Goal: Information Seeking & Learning: Learn about a topic

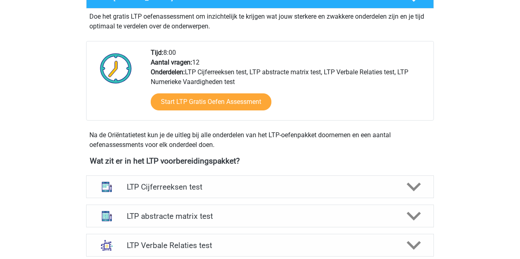
scroll to position [173, 0]
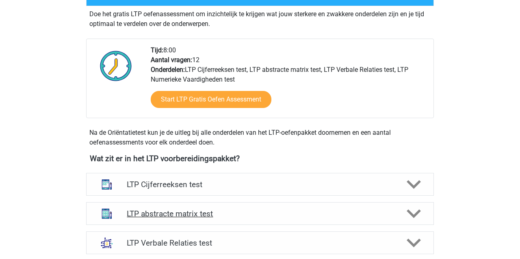
click at [198, 216] on h4 "LTP abstracte matrix test" at bounding box center [260, 213] width 266 height 9
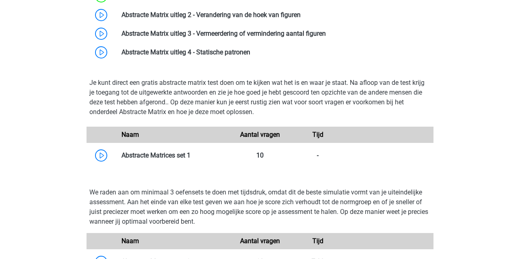
scroll to position [454, 0]
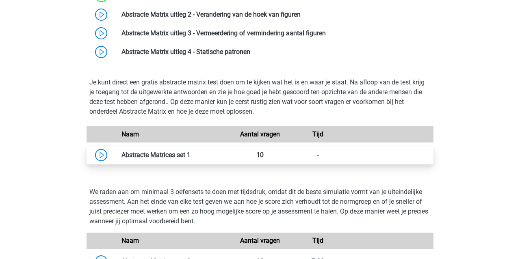
click at [191, 156] on link at bounding box center [191, 155] width 0 height 8
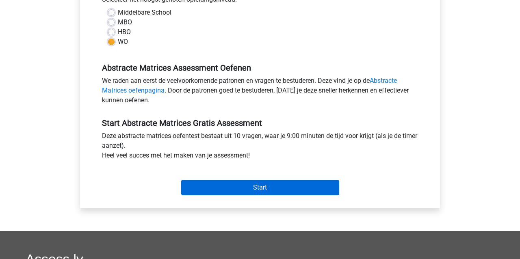
scroll to position [204, 0]
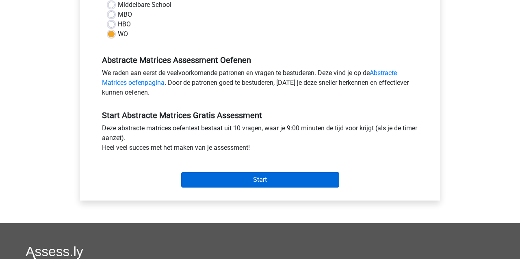
click at [226, 181] on input "Start" at bounding box center [260, 179] width 158 height 15
click at [216, 179] on input "Start" at bounding box center [260, 179] width 158 height 15
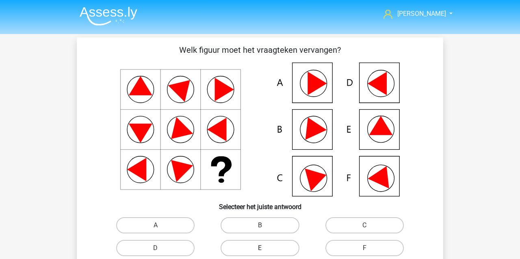
click at [252, 245] on label "E" at bounding box center [260, 248] width 78 height 16
click at [260, 248] on input "E" at bounding box center [262, 250] width 5 height 5
radio input "true"
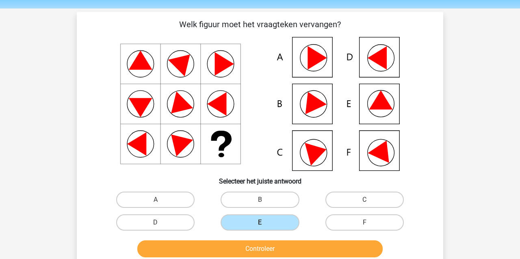
scroll to position [26, 0]
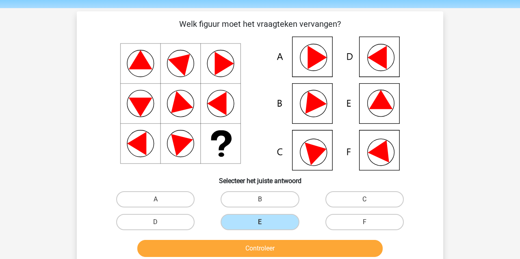
click at [247, 245] on button "Controleer" at bounding box center [260, 248] width 246 height 17
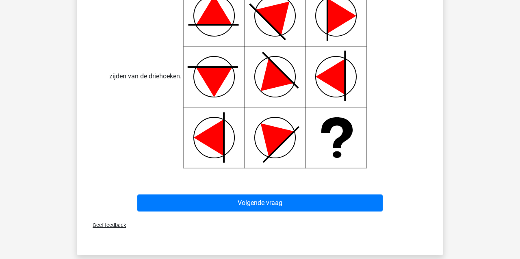
scroll to position [366, 0]
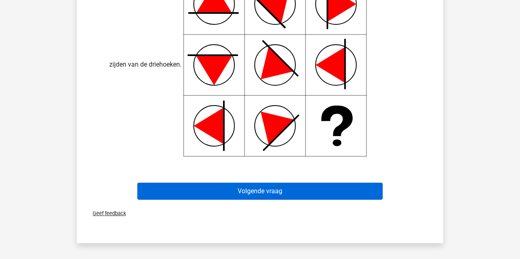
click at [206, 191] on button "Volgende vraag" at bounding box center [260, 191] width 246 height 17
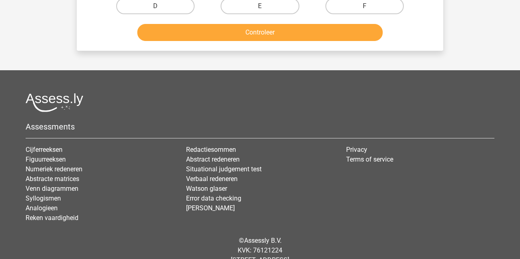
scroll to position [37, 0]
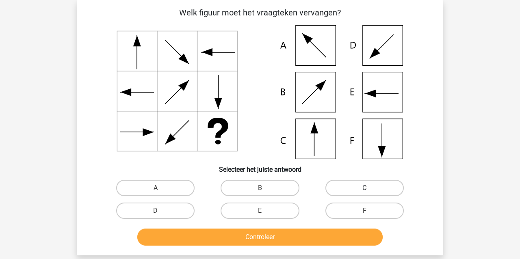
click at [352, 187] on label "C" at bounding box center [364, 188] width 78 height 16
click at [364, 188] on input "C" at bounding box center [366, 190] width 5 height 5
radio input "true"
click at [291, 238] on button "Controleer" at bounding box center [260, 237] width 246 height 17
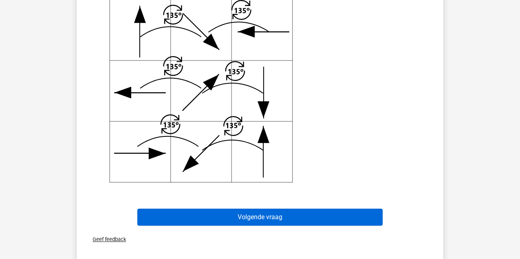
click at [199, 222] on button "Volgende vraag" at bounding box center [260, 217] width 246 height 17
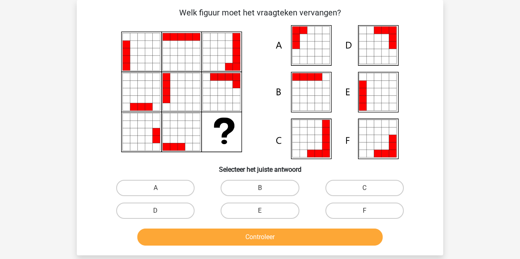
drag, startPoint x: 285, startPoint y: 210, endPoint x: 282, endPoint y: 225, distance: 15.4
click at [285, 210] on label "E" at bounding box center [260, 211] width 78 height 16
click at [265, 211] on input "E" at bounding box center [262, 213] width 5 height 5
radio input "true"
click at [282, 234] on button "Controleer" at bounding box center [260, 237] width 246 height 17
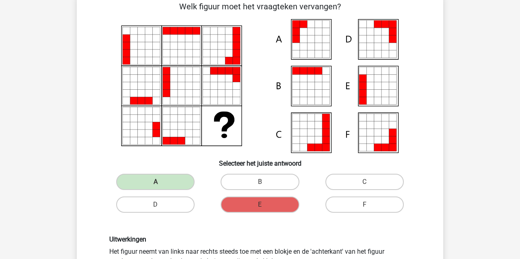
scroll to position [50, 0]
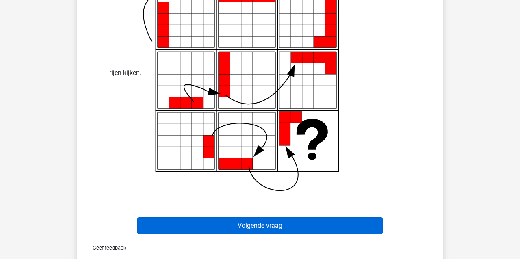
click at [270, 224] on button "Volgende vraag" at bounding box center [260, 225] width 246 height 17
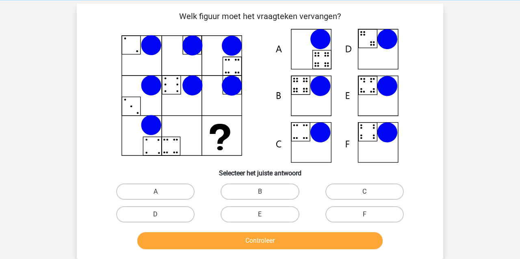
scroll to position [33, 0]
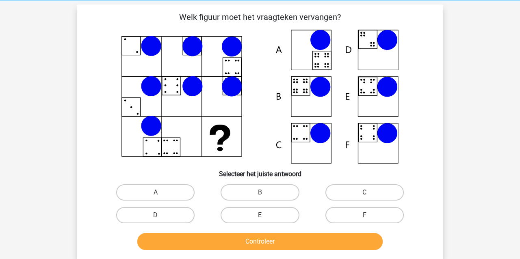
click at [295, 87] on icon at bounding box center [259, 97] width 327 height 134
drag, startPoint x: 242, startPoint y: 194, endPoint x: 241, endPoint y: 202, distance: 7.8
click at [243, 195] on label "B" at bounding box center [260, 192] width 78 height 16
click at [260, 195] on input "B" at bounding box center [262, 195] width 5 height 5
radio input "true"
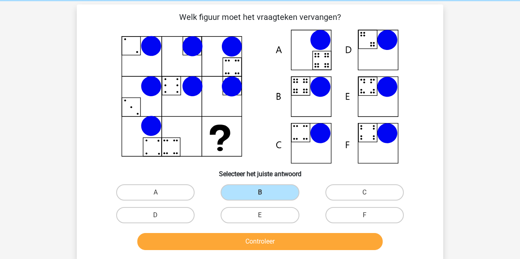
click at [217, 245] on button "Controleer" at bounding box center [260, 241] width 246 height 17
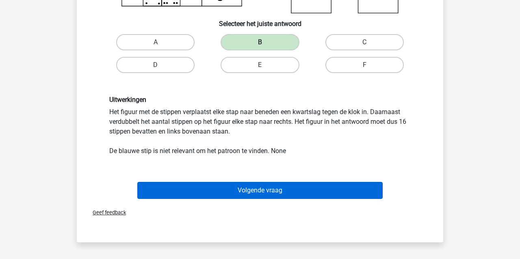
drag, startPoint x: 204, startPoint y: 192, endPoint x: 209, endPoint y: 189, distance: 6.8
click at [204, 192] on button "Volgende vraag" at bounding box center [260, 190] width 246 height 17
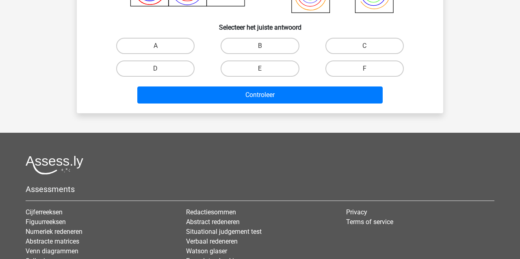
scroll to position [37, 0]
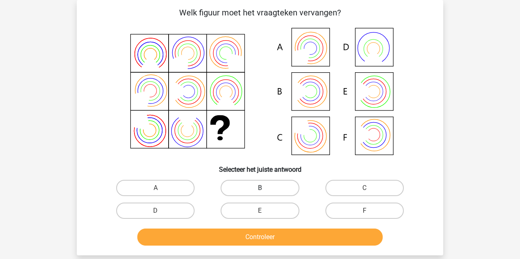
click at [246, 192] on label "B" at bounding box center [260, 188] width 78 height 16
click at [260, 192] on input "B" at bounding box center [262, 190] width 5 height 5
radio input "true"
click at [228, 232] on button "Controleer" at bounding box center [260, 237] width 246 height 17
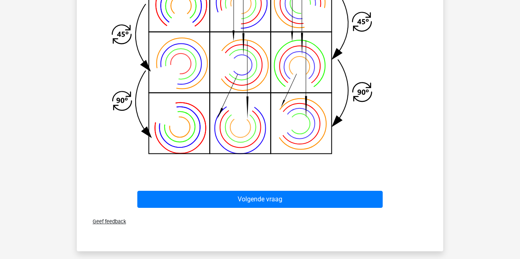
scroll to position [359, 0]
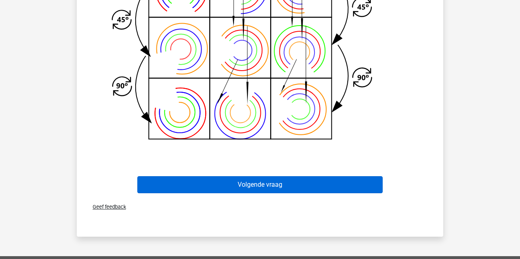
click at [206, 186] on button "Volgende vraag" at bounding box center [260, 184] width 246 height 17
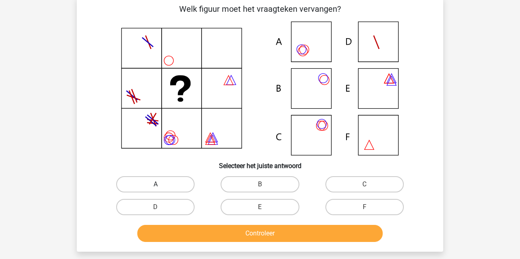
scroll to position [37, 0]
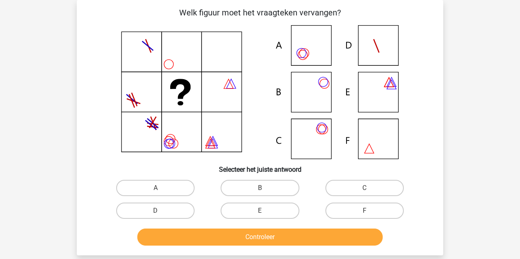
click at [160, 193] on input "A" at bounding box center [158, 190] width 5 height 5
radio input "true"
click at [169, 238] on button "Controleer" at bounding box center [260, 237] width 246 height 17
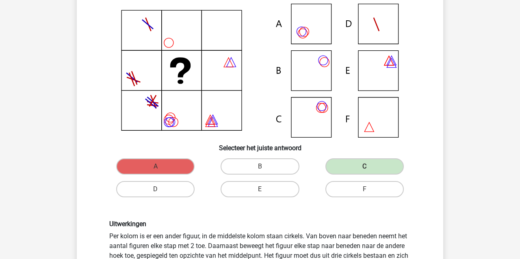
scroll to position [54, 0]
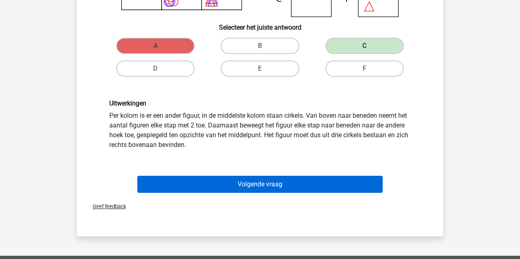
click at [161, 183] on button "Volgende vraag" at bounding box center [260, 184] width 246 height 17
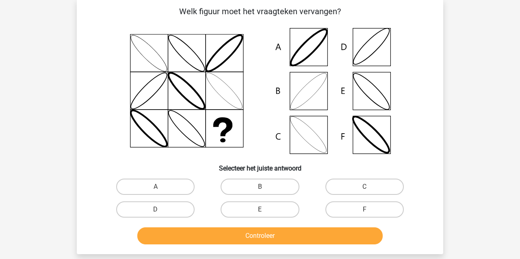
scroll to position [37, 0]
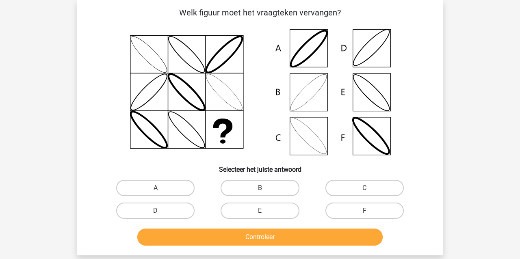
click at [250, 186] on label "B" at bounding box center [260, 188] width 78 height 16
click at [260, 188] on input "B" at bounding box center [262, 190] width 5 height 5
radio input "true"
click at [237, 240] on button "Controleer" at bounding box center [260, 237] width 246 height 17
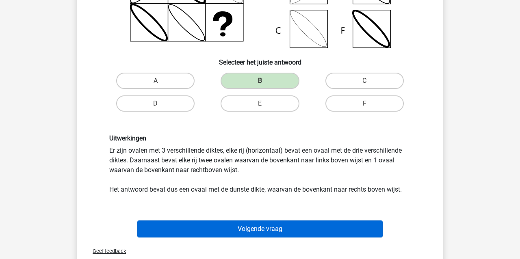
click at [156, 223] on button "Volgende vraag" at bounding box center [260, 229] width 246 height 17
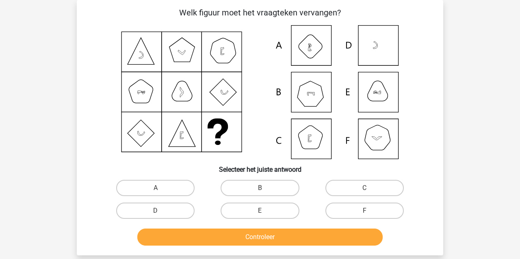
click at [310, 100] on icon at bounding box center [259, 92] width 327 height 134
click at [258, 189] on label "B" at bounding box center [260, 188] width 78 height 16
click at [260, 189] on input "B" at bounding box center [262, 190] width 5 height 5
radio input "true"
drag, startPoint x: 261, startPoint y: 239, endPoint x: 261, endPoint y: 235, distance: 4.1
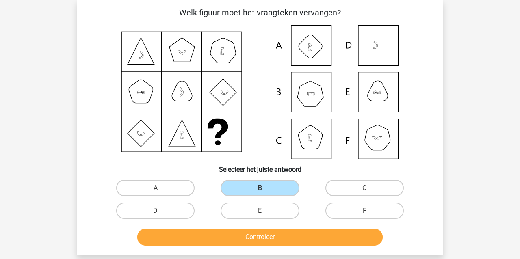
click at [261, 239] on button "Controleer" at bounding box center [260, 237] width 246 height 17
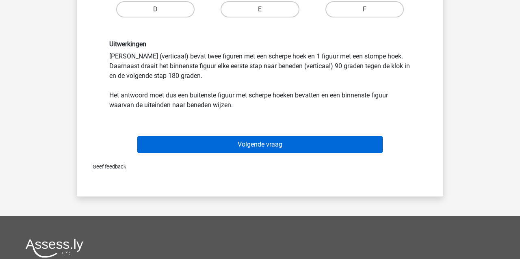
click at [244, 144] on button "Volgende vraag" at bounding box center [260, 144] width 246 height 17
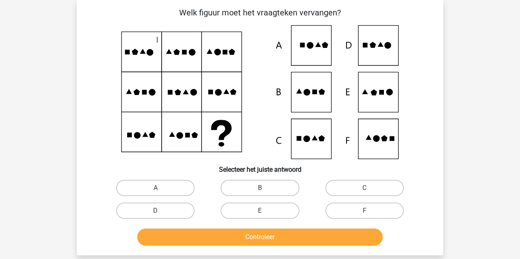
click at [381, 102] on icon at bounding box center [259, 92] width 327 height 134
click at [241, 211] on label "E" at bounding box center [260, 211] width 78 height 16
click at [260, 211] on input "E" at bounding box center [262, 213] width 5 height 5
radio input "true"
click at [248, 237] on button "Controleer" at bounding box center [260, 237] width 246 height 17
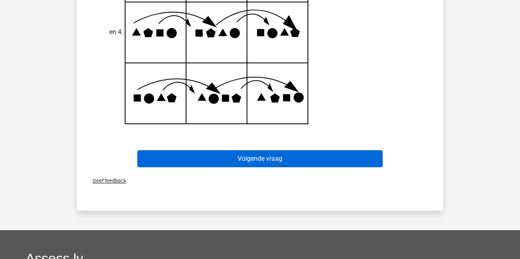
click at [204, 160] on button "Volgende vraag" at bounding box center [260, 158] width 246 height 17
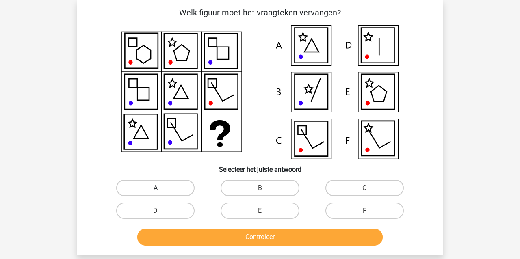
click at [173, 185] on label "A" at bounding box center [155, 188] width 78 height 16
click at [161, 188] on input "A" at bounding box center [158, 190] width 5 height 5
radio input "true"
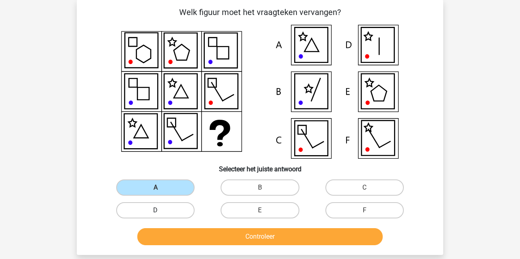
scroll to position [40, 0]
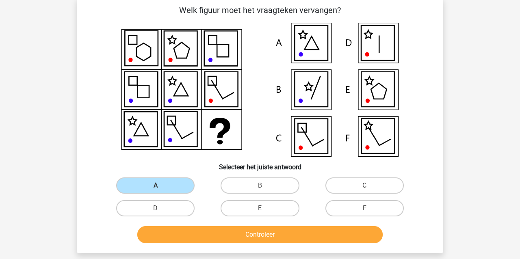
click at [212, 235] on button "Controleer" at bounding box center [260, 234] width 246 height 17
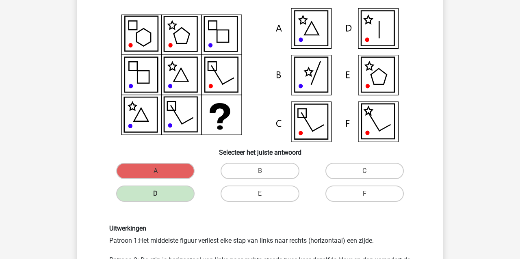
scroll to position [52, 0]
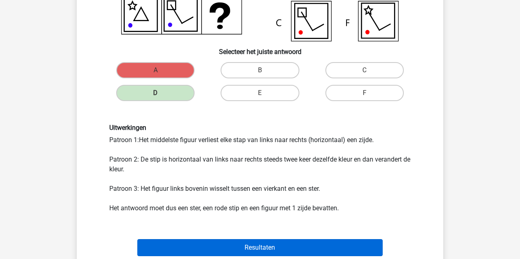
click at [193, 249] on button "Resultaten" at bounding box center [260, 247] width 246 height 17
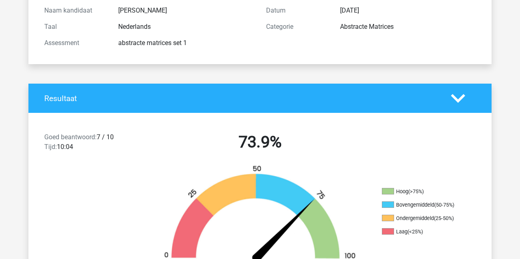
scroll to position [93, 0]
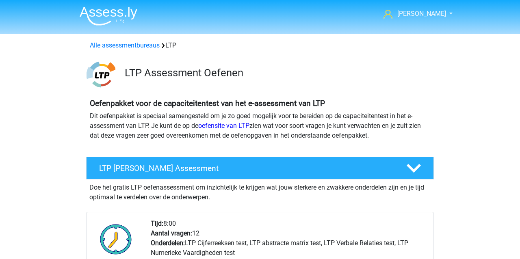
scroll to position [454, 0]
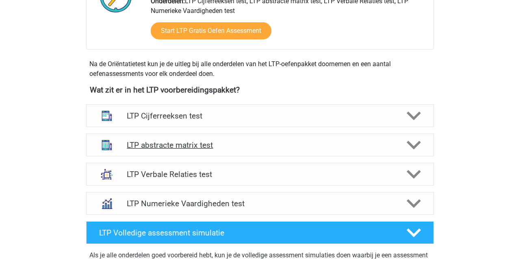
scroll to position [242, 0]
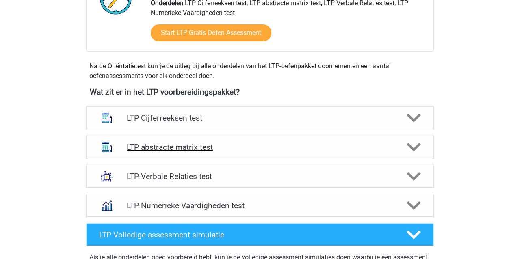
click at [157, 146] on h4 "LTP abstracte matrix test" at bounding box center [260, 147] width 266 height 9
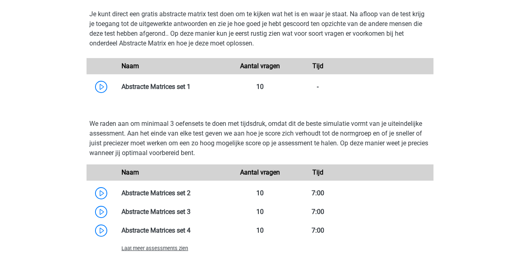
scroll to position [530, 0]
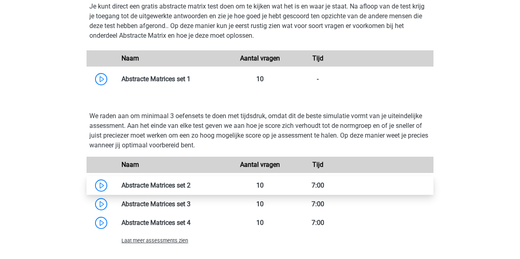
click at [191, 185] on link at bounding box center [191, 186] width 0 height 8
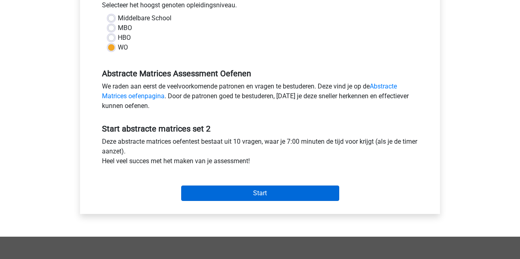
scroll to position [194, 0]
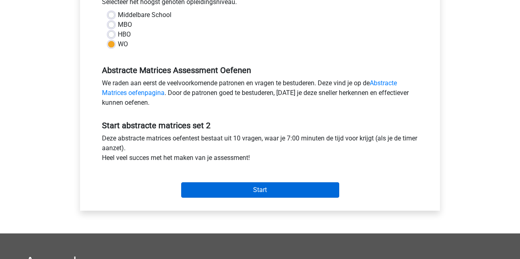
click at [204, 189] on input "Start" at bounding box center [260, 189] width 158 height 15
click at [213, 188] on input "Start" at bounding box center [260, 189] width 158 height 15
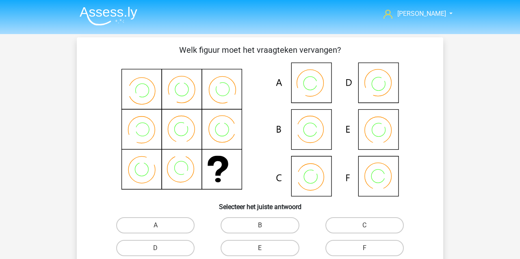
click at [263, 227] on input "B" at bounding box center [262, 228] width 5 height 5
radio input "true"
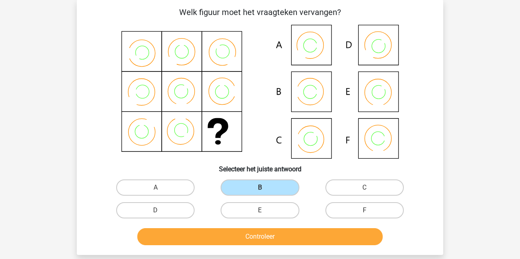
click at [256, 236] on button "Controleer" at bounding box center [260, 236] width 246 height 17
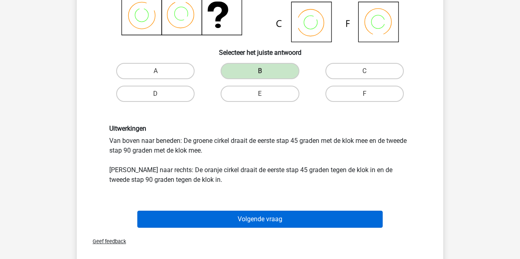
click at [226, 215] on button "Volgende vraag" at bounding box center [260, 219] width 246 height 17
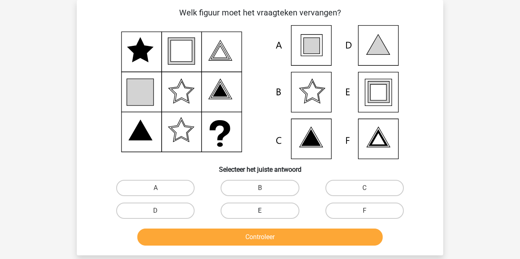
scroll to position [35, 0]
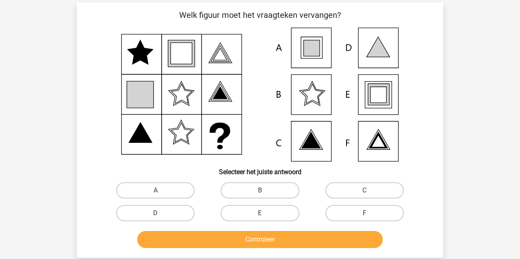
drag, startPoint x: 276, startPoint y: 209, endPoint x: 267, endPoint y: 228, distance: 21.1
click at [276, 209] on label "E" at bounding box center [260, 213] width 78 height 16
click at [265, 213] on input "E" at bounding box center [262, 215] width 5 height 5
radio input "true"
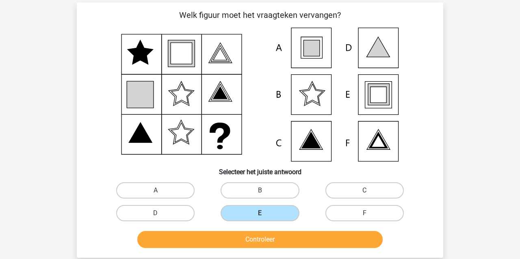
click at [251, 239] on button "Controleer" at bounding box center [260, 239] width 246 height 17
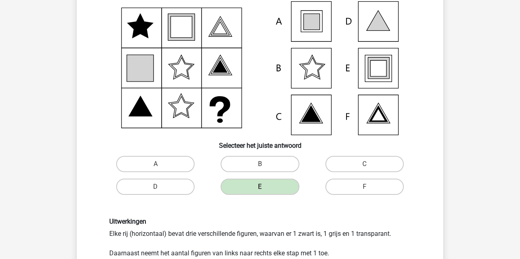
scroll to position [78, 0]
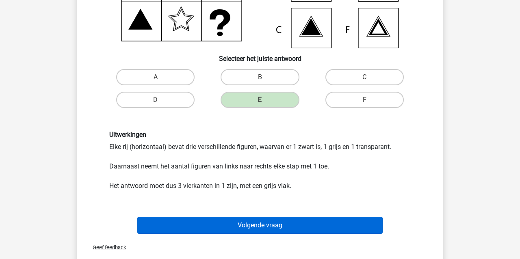
click at [208, 222] on button "Volgende vraag" at bounding box center [260, 225] width 246 height 17
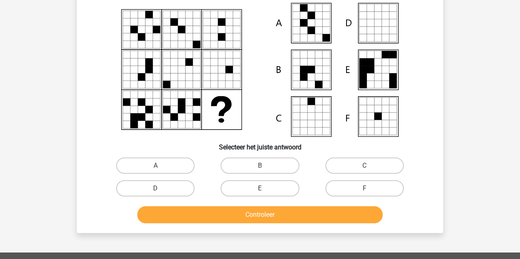
scroll to position [37, 0]
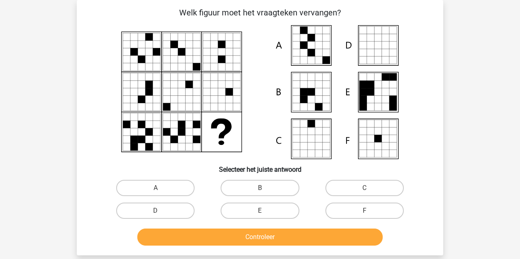
drag, startPoint x: 145, startPoint y: 185, endPoint x: 149, endPoint y: 201, distance: 16.4
click at [145, 186] on label "A" at bounding box center [155, 188] width 78 height 16
click at [156, 188] on input "A" at bounding box center [158, 190] width 5 height 5
radio input "true"
click at [168, 241] on button "Controleer" at bounding box center [260, 237] width 246 height 17
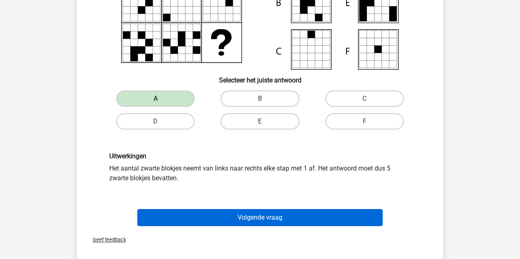
click at [159, 219] on button "Volgende vraag" at bounding box center [260, 217] width 246 height 17
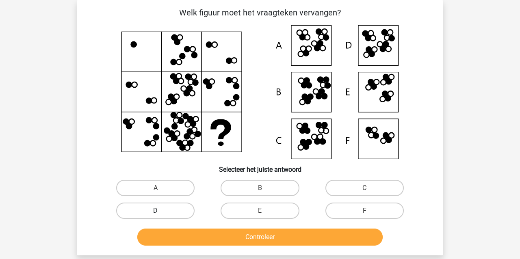
drag, startPoint x: 164, startPoint y: 212, endPoint x: 171, endPoint y: 216, distance: 7.6
click at [165, 212] on label "D" at bounding box center [155, 211] width 78 height 16
click at [161, 212] on input "D" at bounding box center [158, 213] width 5 height 5
radio input "true"
click at [189, 237] on button "Controleer" at bounding box center [260, 237] width 246 height 17
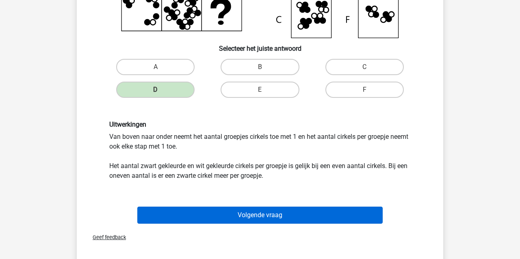
click at [191, 218] on button "Volgende vraag" at bounding box center [260, 215] width 246 height 17
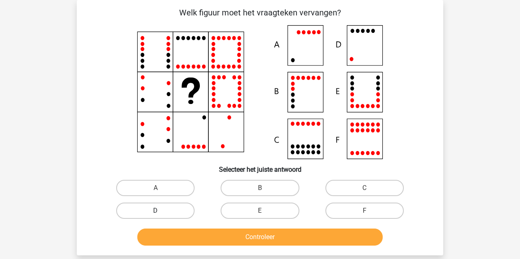
click at [163, 214] on label "D" at bounding box center [155, 211] width 78 height 16
click at [161, 214] on input "D" at bounding box center [158, 213] width 5 height 5
radio input "true"
click at [184, 241] on button "Controleer" at bounding box center [260, 237] width 246 height 17
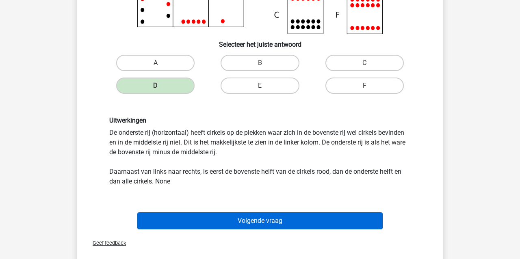
scroll to position [160, 0]
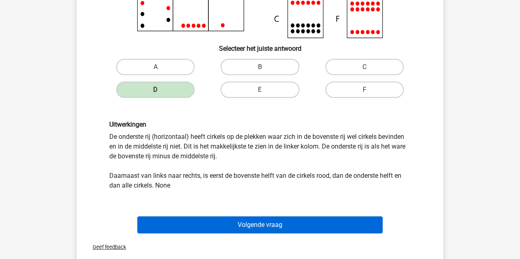
click at [169, 227] on button "Volgende vraag" at bounding box center [260, 225] width 246 height 17
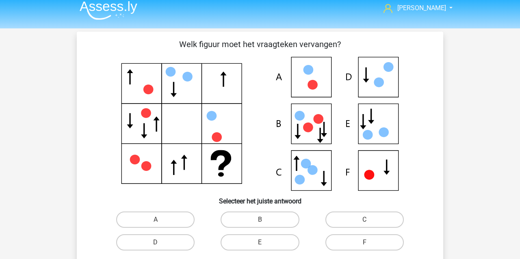
scroll to position [5, 0]
click at [263, 241] on label "E" at bounding box center [260, 243] width 78 height 16
click at [263, 243] on input "E" at bounding box center [262, 245] width 5 height 5
radio input "true"
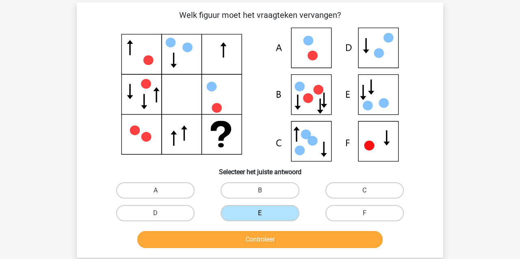
scroll to position [39, 0]
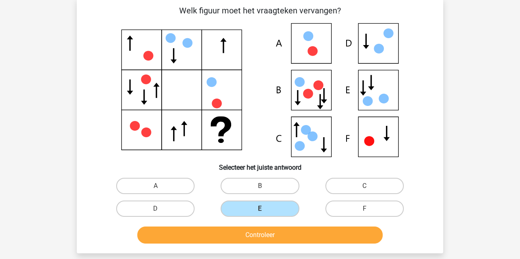
click at [271, 235] on button "Controleer" at bounding box center [260, 235] width 246 height 17
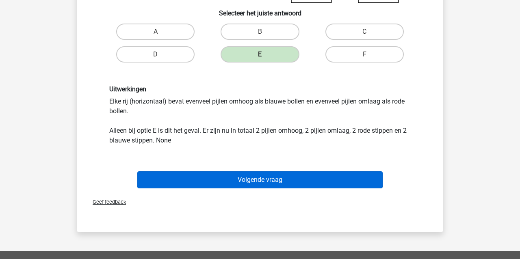
click at [230, 176] on button "Volgende vraag" at bounding box center [260, 179] width 246 height 17
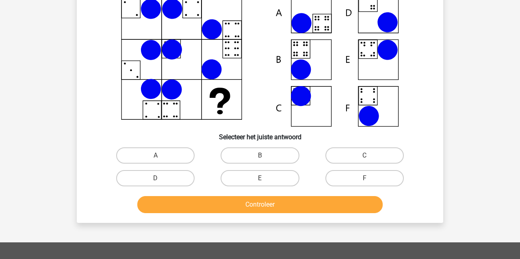
scroll to position [37, 0]
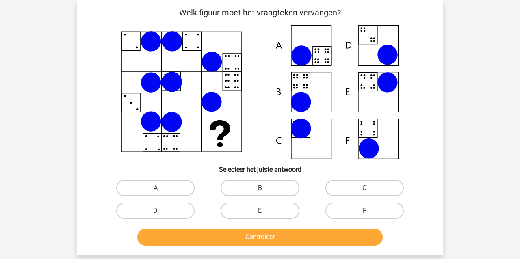
click at [246, 186] on label "B" at bounding box center [260, 188] width 78 height 16
click at [260, 188] on input "B" at bounding box center [262, 190] width 5 height 5
radio input "true"
click at [232, 238] on button "Controleer" at bounding box center [260, 237] width 246 height 17
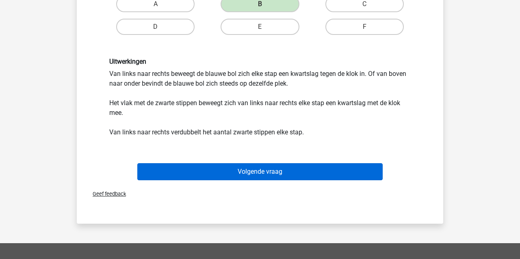
click at [188, 170] on button "Volgende vraag" at bounding box center [260, 171] width 246 height 17
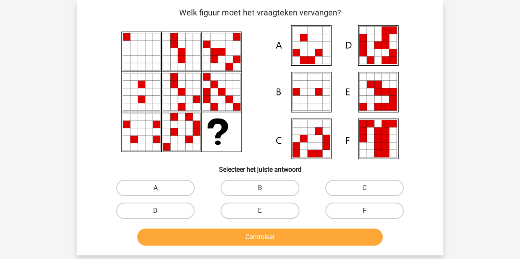
click at [174, 212] on label "D" at bounding box center [155, 211] width 78 height 16
click at [161, 212] on input "D" at bounding box center [158, 213] width 5 height 5
radio input "true"
click at [199, 240] on button "Controleer" at bounding box center [260, 237] width 246 height 17
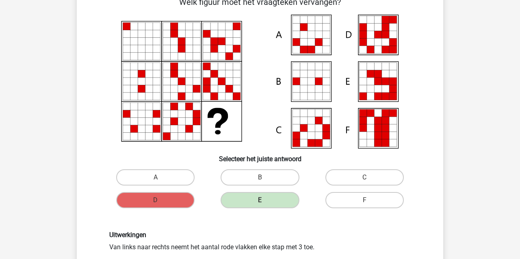
scroll to position [47, 0]
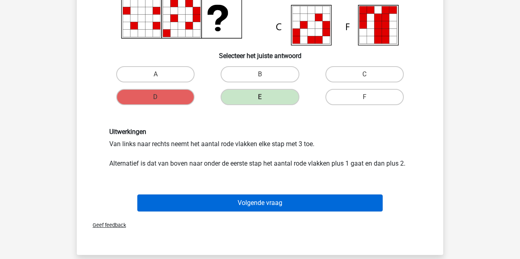
click at [219, 203] on button "Volgende vraag" at bounding box center [260, 203] width 246 height 17
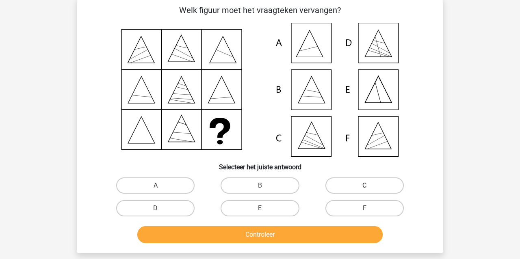
scroll to position [39, 0]
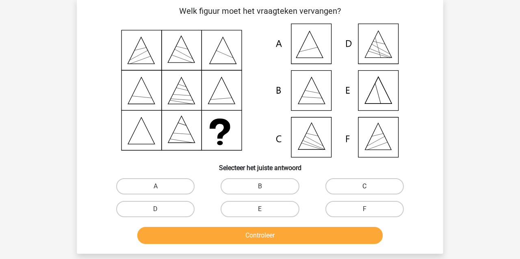
click at [349, 188] on label "C" at bounding box center [364, 186] width 78 height 16
click at [364, 188] on input "C" at bounding box center [366, 188] width 5 height 5
radio input "true"
click at [298, 238] on button "Controleer" at bounding box center [260, 235] width 246 height 17
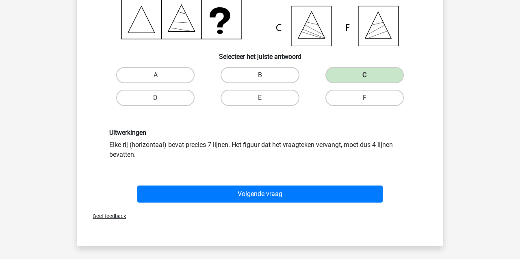
click at [188, 193] on button "Volgende vraag" at bounding box center [260, 194] width 246 height 17
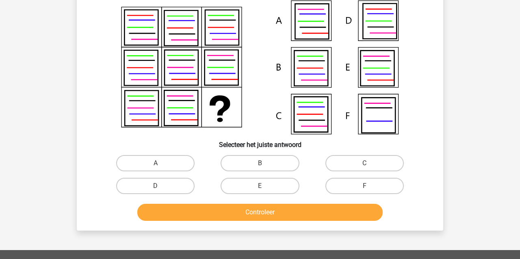
scroll to position [37, 0]
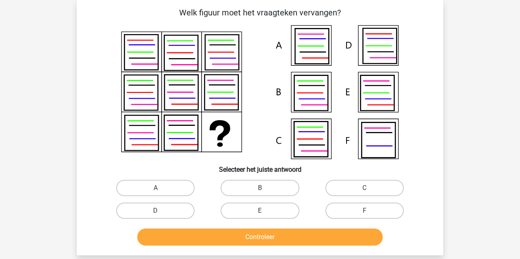
drag, startPoint x: 309, startPoint y: 95, endPoint x: 297, endPoint y: 106, distance: 17.0
click at [309, 95] on icon at bounding box center [311, 93] width 34 height 35
click at [249, 190] on label "B" at bounding box center [260, 188] width 78 height 16
click at [260, 190] on input "B" at bounding box center [262, 190] width 5 height 5
radio input "true"
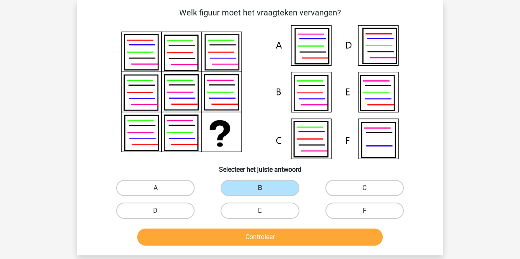
drag, startPoint x: 227, startPoint y: 237, endPoint x: 222, endPoint y: 234, distance: 5.9
click at [227, 237] on button "Controleer" at bounding box center [260, 237] width 246 height 17
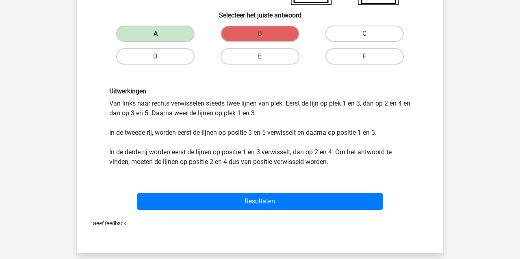
scroll to position [195, 0]
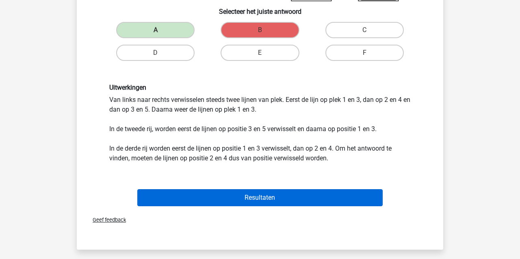
click at [188, 197] on button "Resultaten" at bounding box center [260, 197] width 246 height 17
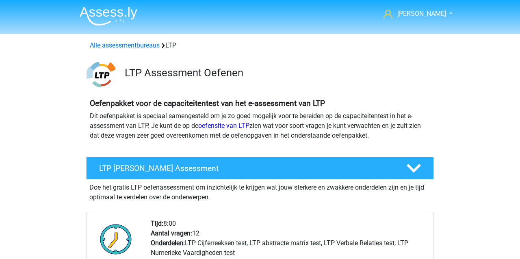
scroll to position [530, 0]
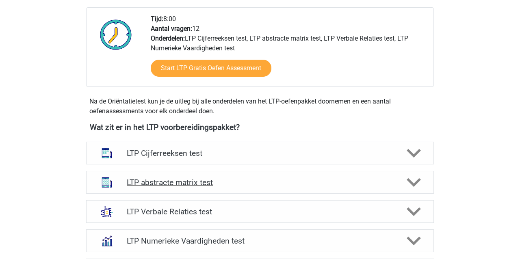
scroll to position [213, 0]
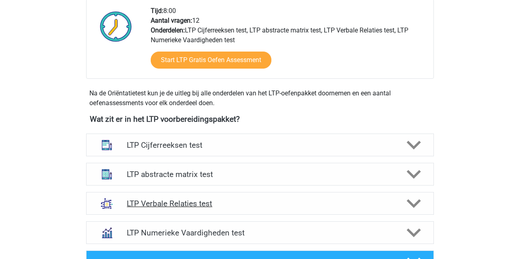
click at [152, 204] on h4 "LTP Verbale Relaties test" at bounding box center [260, 203] width 266 height 9
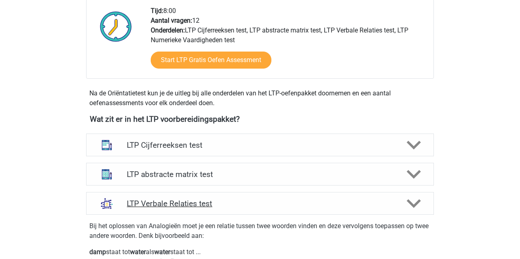
click at [157, 203] on h4 "LTP Verbale Relaties test" at bounding box center [260, 203] width 266 height 9
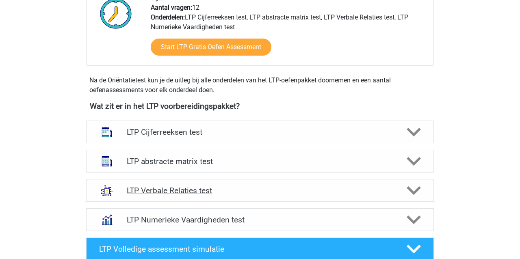
click at [155, 186] on h4 "LTP Verbale Relaties test" at bounding box center [260, 190] width 266 height 9
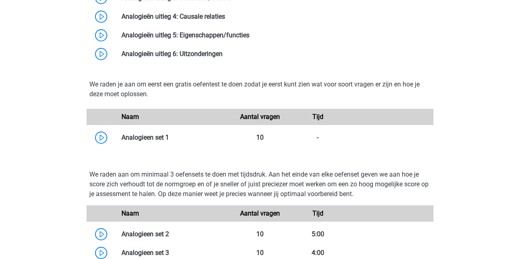
scroll to position [607, 0]
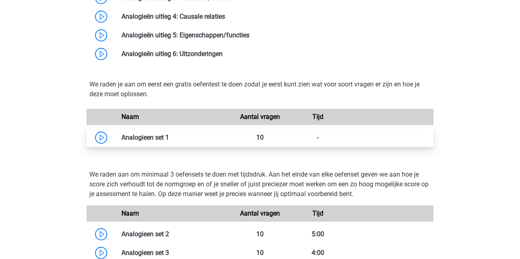
click at [169, 140] on link at bounding box center [169, 138] width 0 height 8
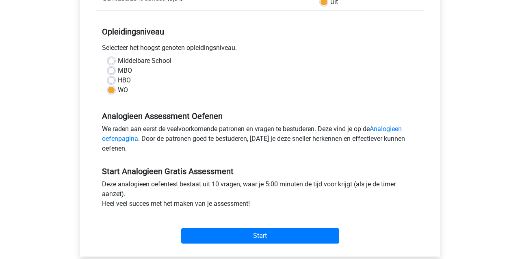
scroll to position [149, 0]
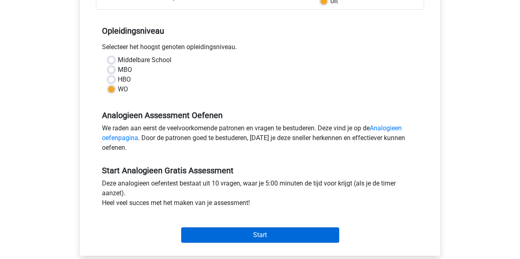
click at [291, 234] on input "Start" at bounding box center [260, 235] width 158 height 15
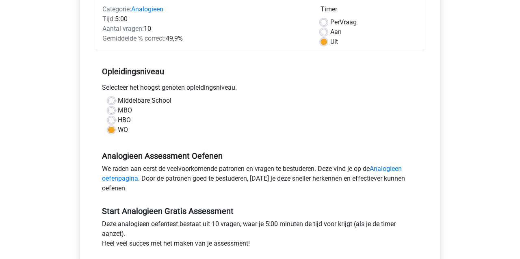
scroll to position [87, 0]
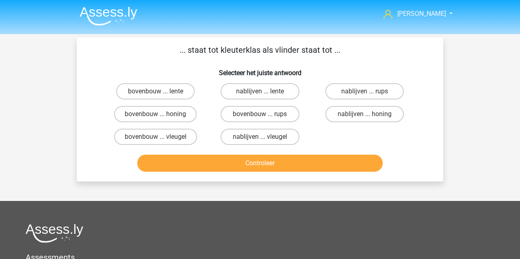
drag, startPoint x: 262, startPoint y: 112, endPoint x: 259, endPoint y: 117, distance: 5.8
click at [262, 112] on label "bovenbouw ... rups" at bounding box center [260, 114] width 78 height 16
click at [262, 114] on input "bovenbouw ... rups" at bounding box center [262, 116] width 5 height 5
radio input "true"
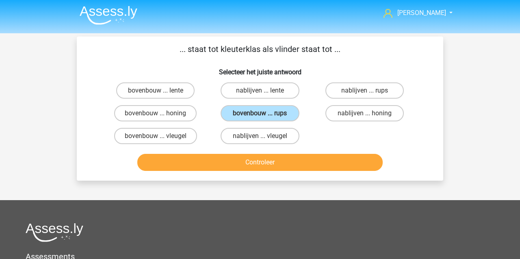
click at [247, 156] on button "Controleer" at bounding box center [260, 162] width 246 height 17
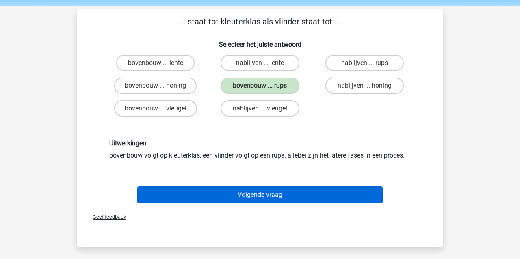
click at [214, 192] on button "Volgende vraag" at bounding box center [260, 194] width 246 height 17
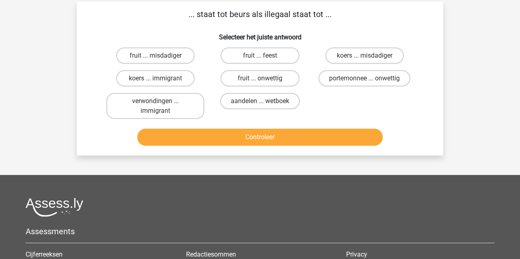
scroll to position [37, 0]
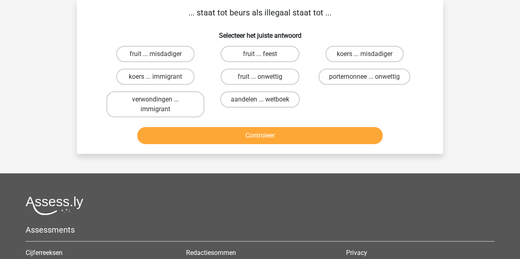
click at [367, 77] on input "portemonnee ... onwettig" at bounding box center [366, 79] width 5 height 5
radio input "true"
click at [318, 137] on button "Controleer" at bounding box center [260, 135] width 246 height 17
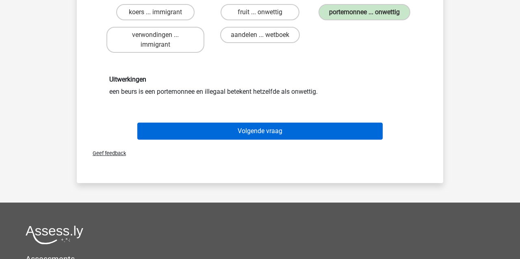
click at [273, 132] on button "Volgende vraag" at bounding box center [260, 131] width 246 height 17
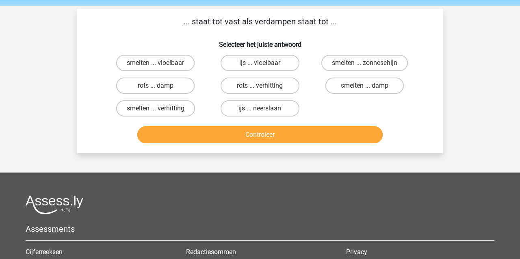
scroll to position [28, 0]
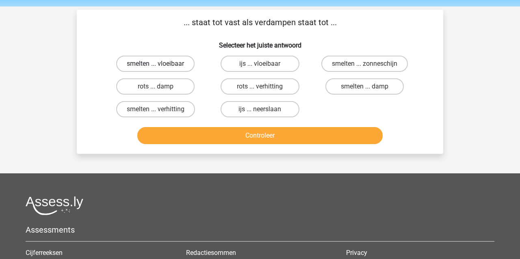
click at [148, 65] on label "smelten ... vloeibaar" at bounding box center [155, 64] width 78 height 16
click at [156, 65] on input "smelten ... vloeibaar" at bounding box center [158, 66] width 5 height 5
radio input "true"
click at [253, 133] on button "Controleer" at bounding box center [260, 135] width 246 height 17
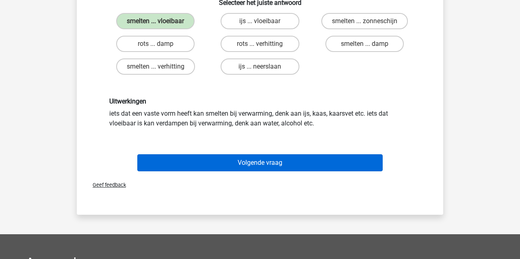
click at [215, 162] on button "Volgende vraag" at bounding box center [260, 162] width 246 height 17
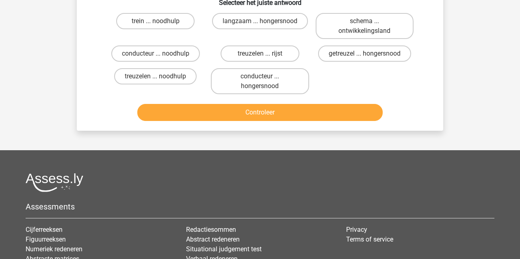
scroll to position [37, 0]
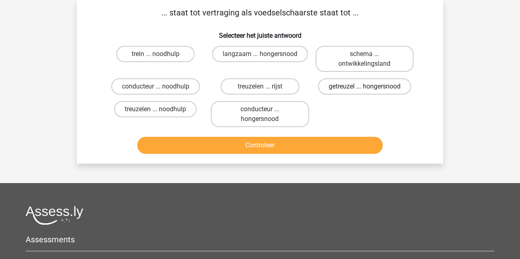
click at [386, 86] on label "getreuzel ... hongersnood" at bounding box center [364, 86] width 93 height 16
click at [370, 87] on input "getreuzel ... hongersnood" at bounding box center [366, 89] width 5 height 5
radio input "true"
click at [308, 154] on button "Controleer" at bounding box center [260, 145] width 246 height 17
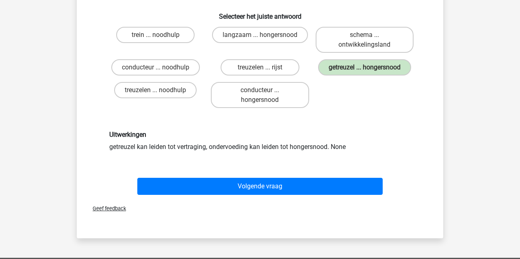
scroll to position [65, 0]
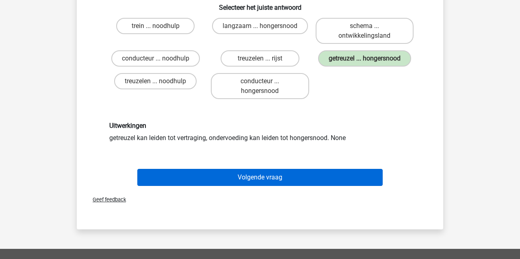
click at [249, 186] on button "Volgende vraag" at bounding box center [260, 177] width 246 height 17
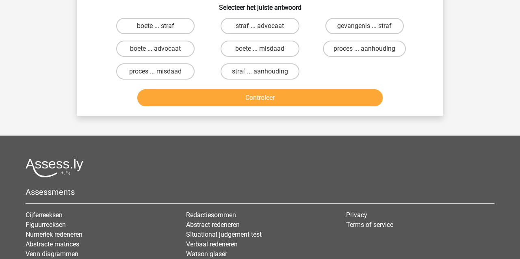
scroll to position [37, 0]
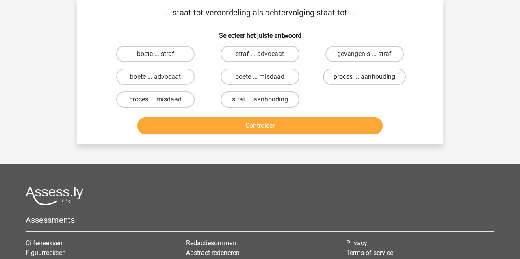
click at [378, 76] on label "proces ... aanhouding" at bounding box center [364, 77] width 83 height 16
click at [370, 77] on input "proces ... aanhouding" at bounding box center [366, 79] width 5 height 5
radio input "true"
click at [330, 124] on button "Controleer" at bounding box center [260, 125] width 246 height 17
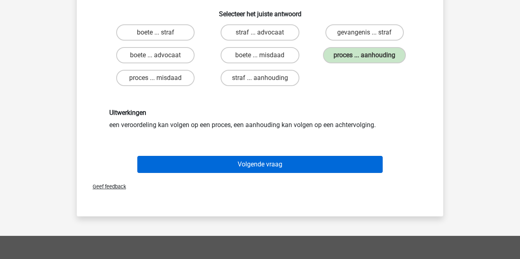
click at [301, 164] on button "Volgende vraag" at bounding box center [260, 164] width 246 height 17
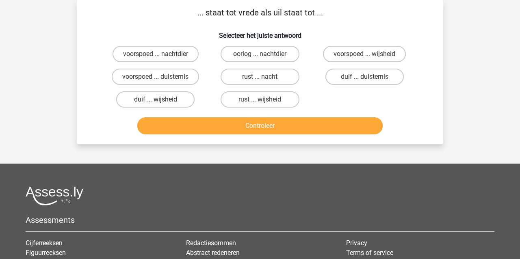
click at [144, 101] on label "duif ... wijsheid" at bounding box center [155, 99] width 78 height 16
click at [156, 101] on input "duif ... wijsheid" at bounding box center [158, 102] width 5 height 5
radio input "true"
click at [183, 130] on button "Controleer" at bounding box center [260, 125] width 246 height 17
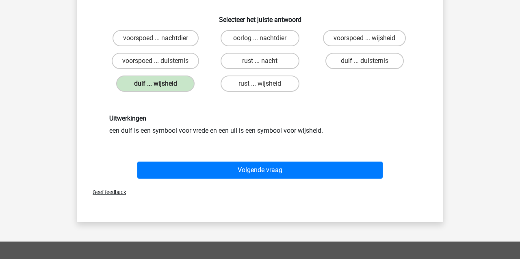
scroll to position [71, 0]
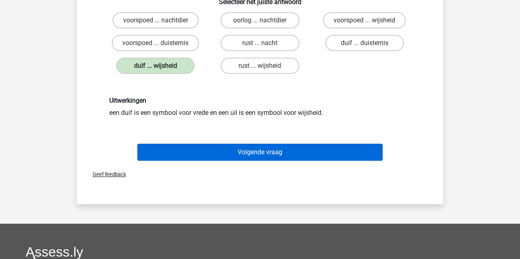
click at [212, 155] on button "Volgende vraag" at bounding box center [260, 152] width 246 height 17
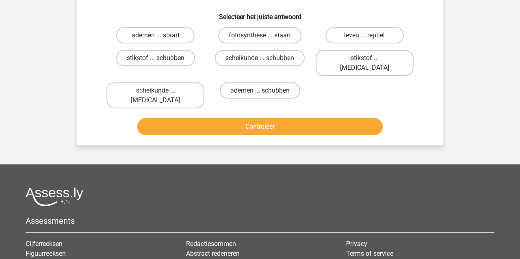
scroll to position [37, 0]
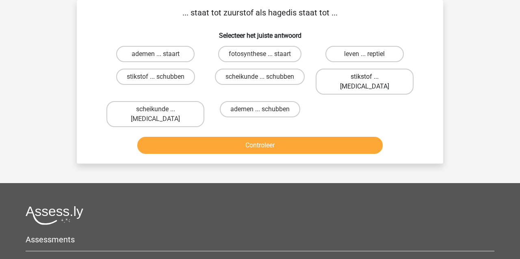
click at [386, 80] on label "stikstof ... krokodil" at bounding box center [365, 82] width 98 height 26
click at [370, 80] on input "stikstof ... krokodil" at bounding box center [366, 79] width 5 height 5
radio input "true"
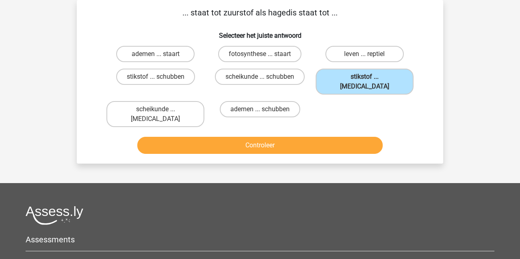
click at [358, 137] on button "Controleer" at bounding box center [260, 145] width 246 height 17
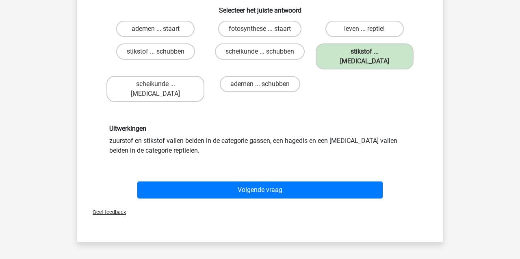
scroll to position [64, 0]
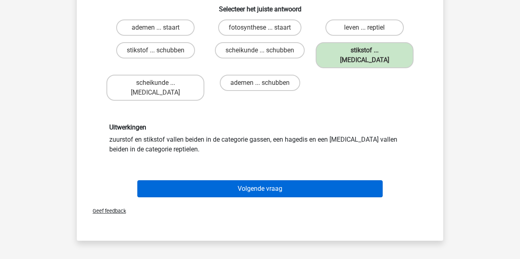
click at [250, 180] on button "Volgende vraag" at bounding box center [260, 188] width 246 height 17
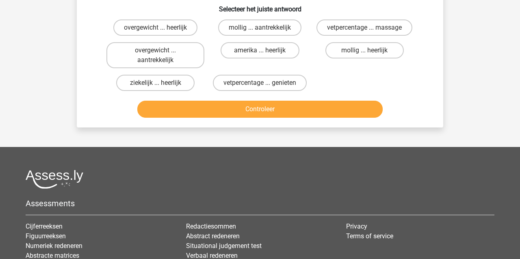
scroll to position [37, 0]
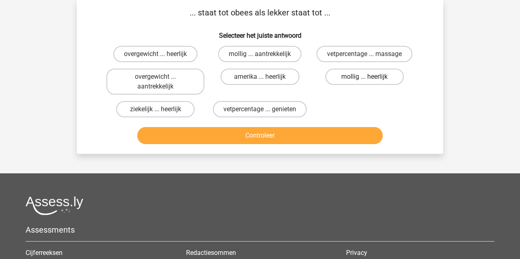
click at [348, 74] on label "mollig ... heerlijk" at bounding box center [364, 77] width 78 height 16
click at [364, 77] on input "mollig ... heerlijk" at bounding box center [366, 79] width 5 height 5
radio input "true"
click at [306, 137] on button "Controleer" at bounding box center [260, 135] width 246 height 17
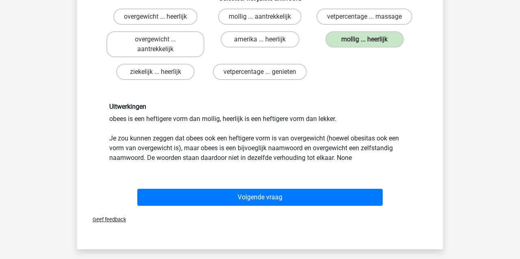
scroll to position [74, 0]
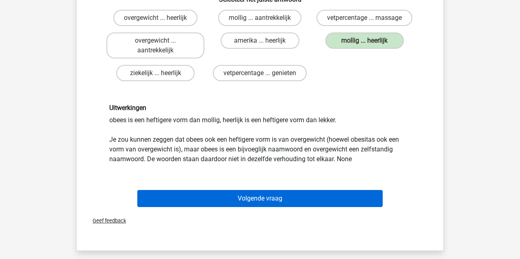
click at [238, 197] on button "Volgende vraag" at bounding box center [260, 198] width 246 height 17
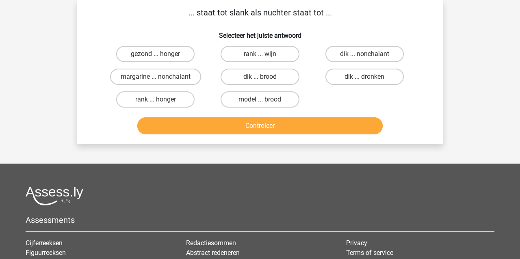
click at [154, 54] on label "gezond ... honger" at bounding box center [155, 54] width 78 height 16
click at [156, 54] on input "gezond ... honger" at bounding box center [158, 56] width 5 height 5
radio input "true"
click at [242, 128] on button "Controleer" at bounding box center [260, 125] width 246 height 17
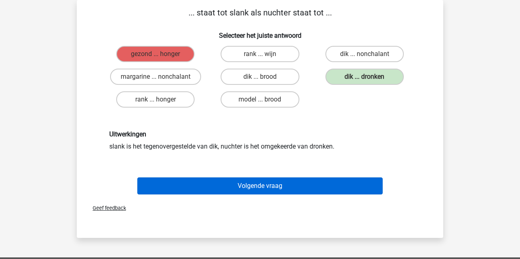
click at [258, 183] on button "Volgende vraag" at bounding box center [260, 186] width 246 height 17
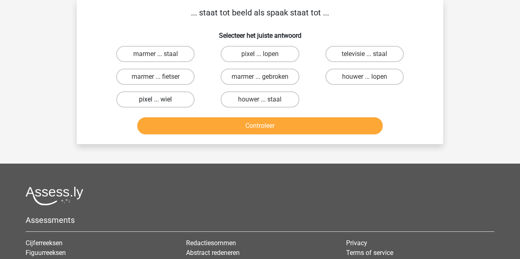
click at [165, 100] on label "pixel ... wiel" at bounding box center [155, 99] width 78 height 16
click at [161, 100] on input "pixel ... wiel" at bounding box center [158, 102] width 5 height 5
radio input "true"
click at [171, 131] on button "Controleer" at bounding box center [260, 125] width 246 height 17
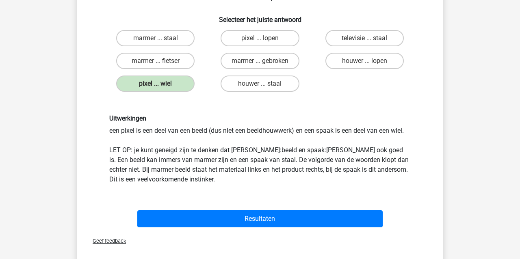
scroll to position [54, 0]
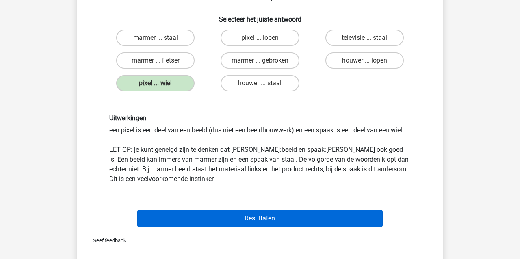
click at [234, 221] on button "Resultaten" at bounding box center [260, 218] width 246 height 17
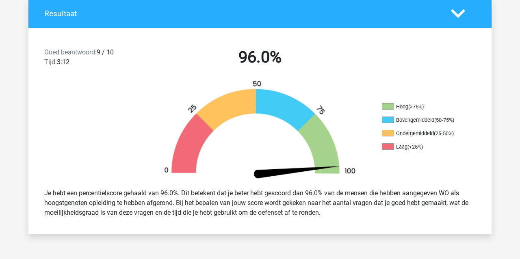
scroll to position [179, 0]
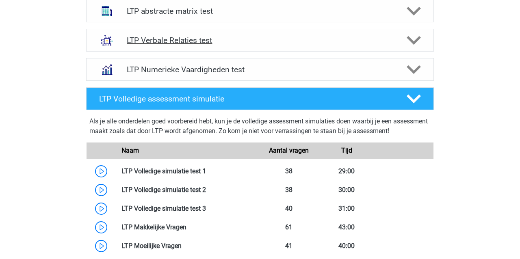
scroll to position [376, 0]
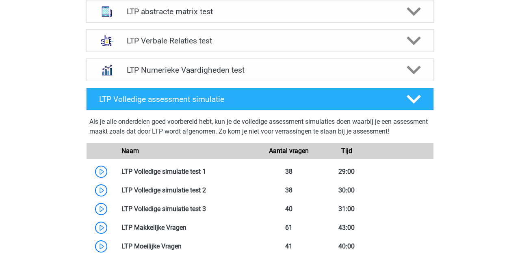
click at [151, 39] on h4 "LTP Verbale Relaties test" at bounding box center [260, 40] width 266 height 9
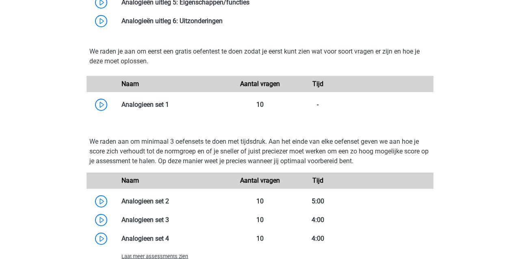
scroll to position [640, 0]
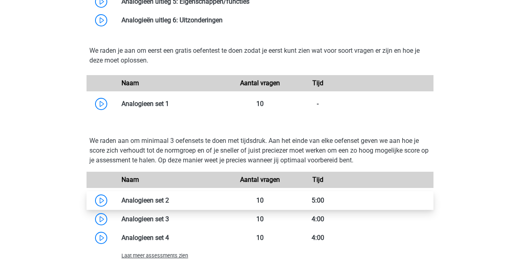
click at [169, 199] on link at bounding box center [169, 201] width 0 height 8
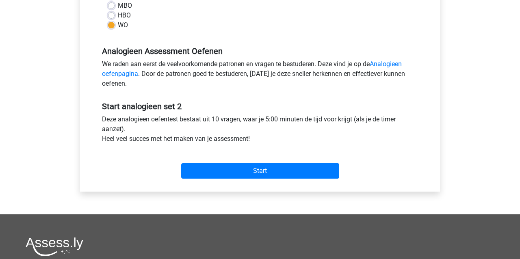
scroll to position [222, 0]
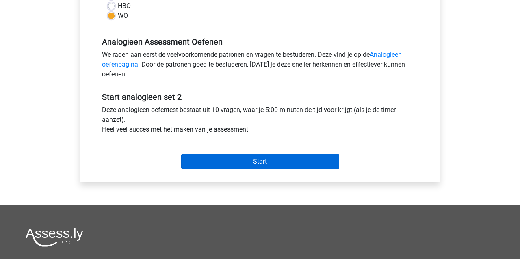
click at [238, 161] on input "Start" at bounding box center [260, 161] width 158 height 15
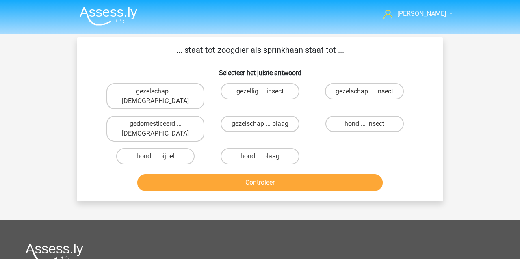
drag, startPoint x: 356, startPoint y: 115, endPoint x: 338, endPoint y: 145, distance: 35.1
click at [356, 116] on label "hond ... insect" at bounding box center [364, 124] width 78 height 16
click at [364, 124] on input "hond ... insect" at bounding box center [366, 126] width 5 height 5
radio input "true"
click at [320, 174] on button "Controleer" at bounding box center [260, 182] width 246 height 17
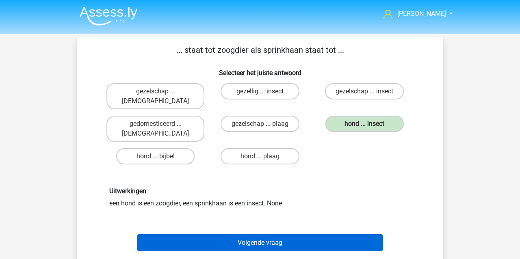
click at [270, 234] on button "Volgende vraag" at bounding box center [260, 242] width 246 height 17
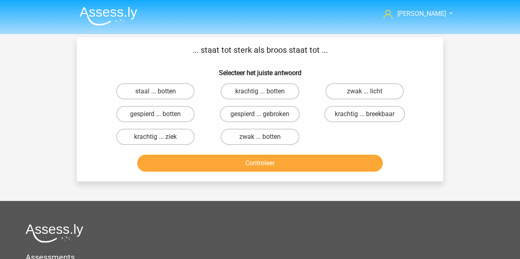
scroll to position [37, 0]
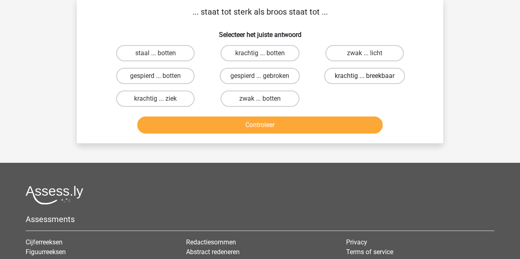
drag, startPoint x: 387, startPoint y: 80, endPoint x: 378, endPoint y: 85, distance: 10.2
click at [387, 80] on label "krachtig ... breekbaar" at bounding box center [364, 76] width 81 height 16
click at [370, 80] on input "krachtig ... breekbaar" at bounding box center [366, 78] width 5 height 5
radio input "true"
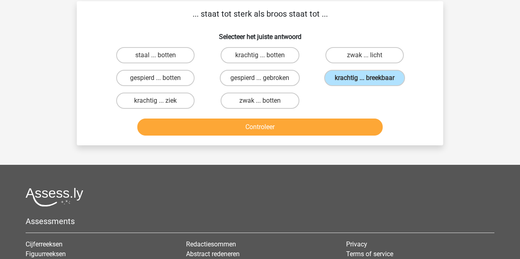
scroll to position [37, 0]
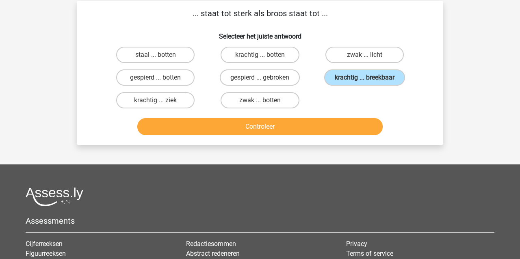
click at [344, 128] on button "Controleer" at bounding box center [260, 126] width 246 height 17
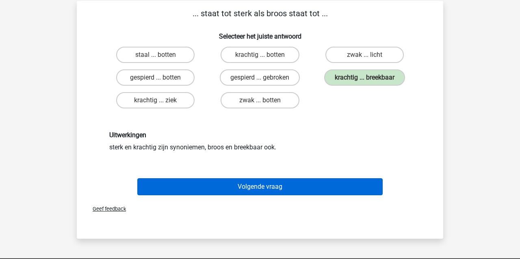
click at [258, 185] on button "Volgende vraag" at bounding box center [260, 186] width 246 height 17
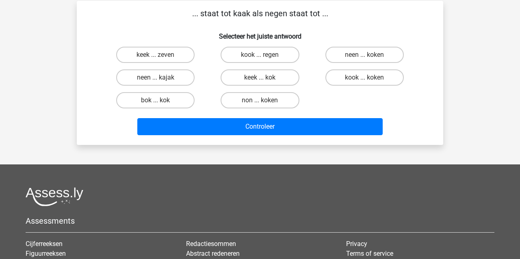
scroll to position [37, 0]
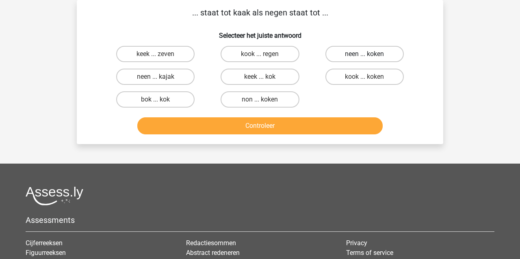
click at [355, 53] on label "neen ... koken" at bounding box center [364, 54] width 78 height 16
click at [364, 54] on input "neen ... koken" at bounding box center [366, 56] width 5 height 5
radio input "true"
click at [306, 127] on button "Controleer" at bounding box center [260, 125] width 246 height 17
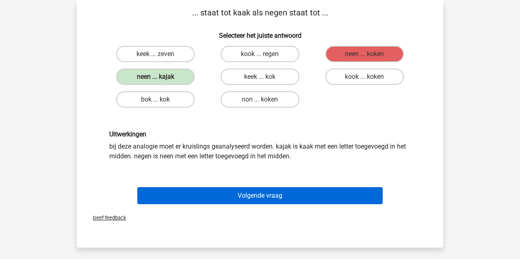
click at [231, 194] on button "Volgende vraag" at bounding box center [260, 195] width 246 height 17
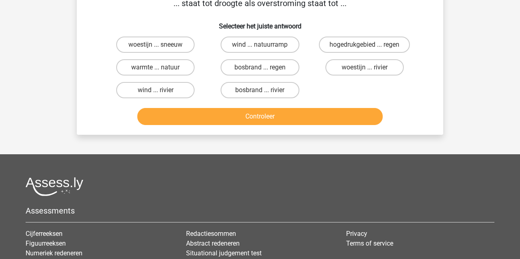
scroll to position [48, 0]
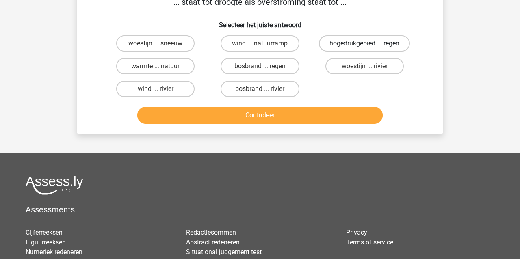
click at [370, 45] on label "hogedrukgebied ... regen" at bounding box center [364, 43] width 91 height 16
click at [370, 45] on input "hogedrukgebied ... regen" at bounding box center [366, 45] width 5 height 5
radio input "true"
click at [303, 118] on button "Controleer" at bounding box center [260, 115] width 246 height 17
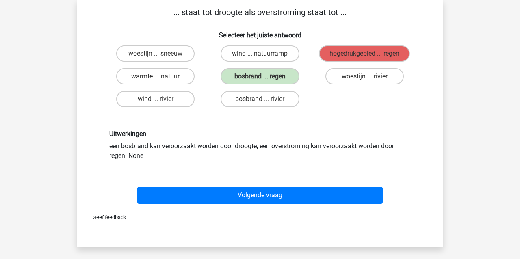
scroll to position [38, 0]
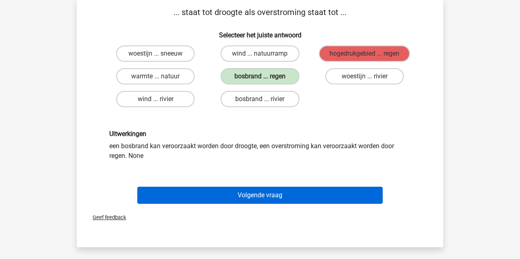
click at [274, 196] on button "Volgende vraag" at bounding box center [260, 195] width 246 height 17
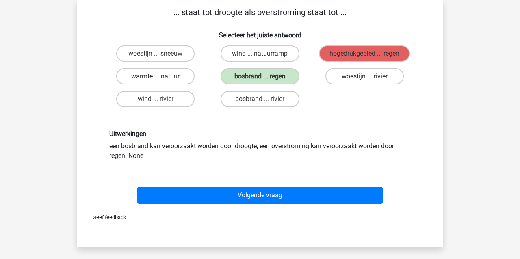
scroll to position [37, 0]
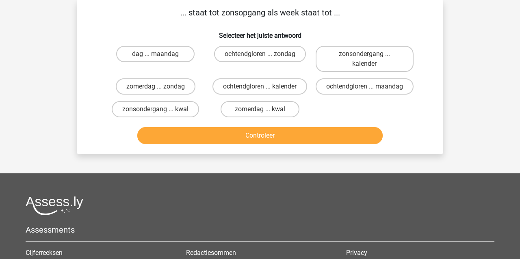
drag, startPoint x: 139, startPoint y: 50, endPoint x: 154, endPoint y: 73, distance: 26.7
click at [140, 51] on label "dag ... maandag" at bounding box center [155, 54] width 78 height 16
click at [156, 54] on input "dag ... maandag" at bounding box center [158, 56] width 5 height 5
radio input "true"
click at [227, 143] on button "Controleer" at bounding box center [260, 135] width 246 height 17
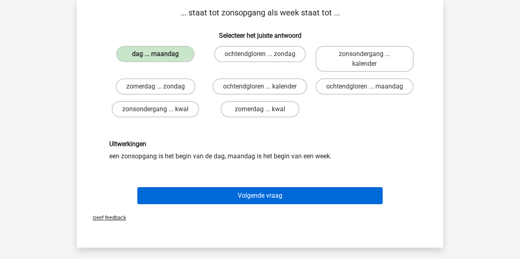
click at [255, 204] on button "Volgende vraag" at bounding box center [260, 195] width 246 height 17
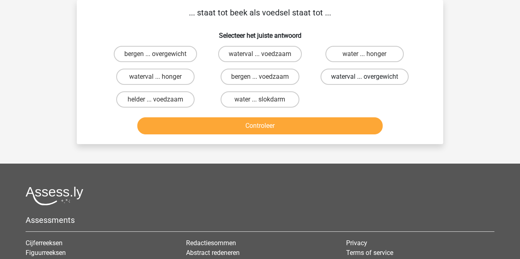
scroll to position [37, 0]
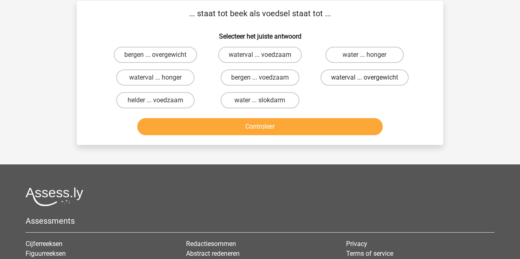
click at [347, 76] on label "waterval ... overgewicht" at bounding box center [365, 77] width 88 height 16
click at [364, 78] on input "waterval ... overgewicht" at bounding box center [366, 80] width 5 height 5
radio input "true"
click at [285, 120] on button "Controleer" at bounding box center [260, 126] width 246 height 17
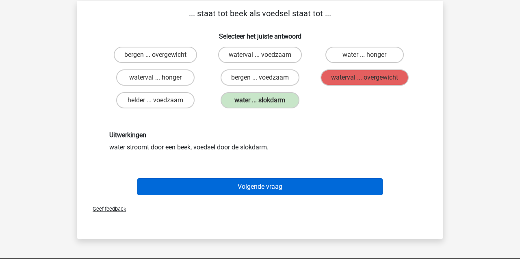
click at [209, 187] on button "Volgende vraag" at bounding box center [260, 186] width 246 height 17
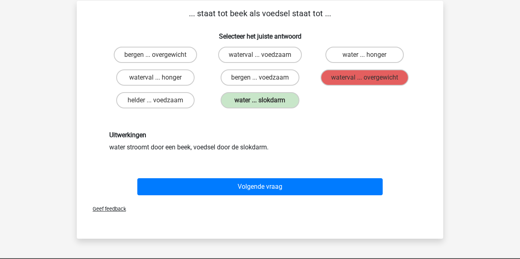
scroll to position [37, 0]
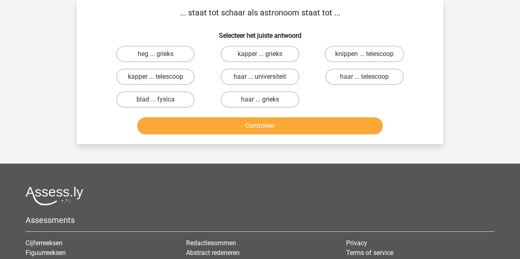
drag, startPoint x: 143, startPoint y: 78, endPoint x: 158, endPoint y: 104, distance: 30.7
click at [144, 78] on label "kapper ... telescoop" at bounding box center [155, 77] width 78 height 16
click at [156, 78] on input "kapper ... telescoop" at bounding box center [158, 79] width 5 height 5
radio input "true"
click at [191, 128] on button "Controleer" at bounding box center [260, 125] width 246 height 17
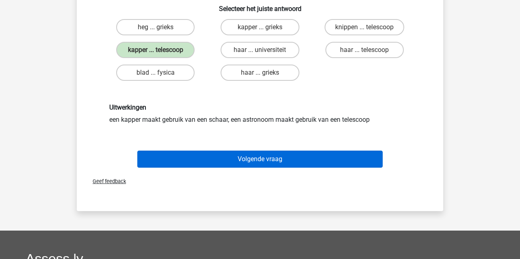
click at [186, 157] on button "Volgende vraag" at bounding box center [260, 159] width 246 height 17
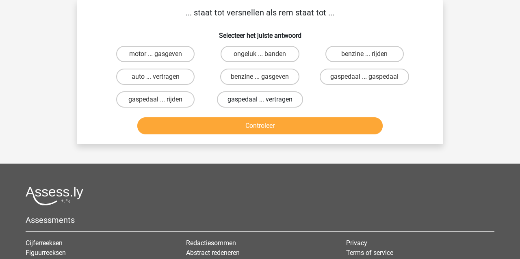
click at [247, 102] on label "gaspedaal ... vertragen" at bounding box center [260, 99] width 86 height 16
click at [260, 102] on input "gaspedaal ... vertragen" at bounding box center [262, 102] width 5 height 5
radio input "true"
click at [237, 128] on button "Controleer" at bounding box center [260, 125] width 246 height 17
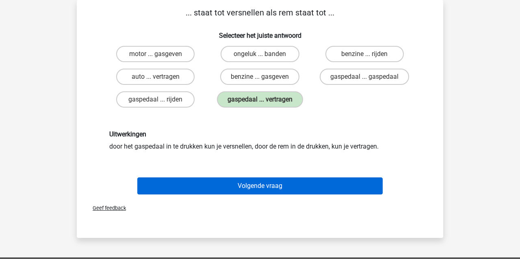
click at [210, 185] on button "Volgende vraag" at bounding box center [260, 186] width 246 height 17
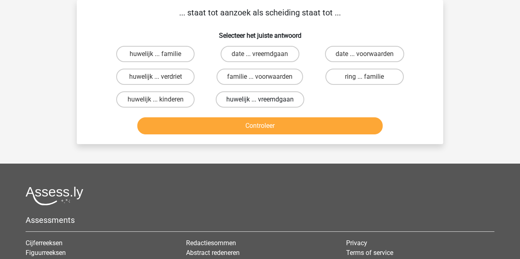
click at [249, 96] on label "huwelijk ... vreemdgaan" at bounding box center [260, 99] width 89 height 16
click at [260, 100] on input "huwelijk ... vreemdgaan" at bounding box center [262, 102] width 5 height 5
radio input "true"
click at [225, 130] on button "Controleer" at bounding box center [260, 125] width 246 height 17
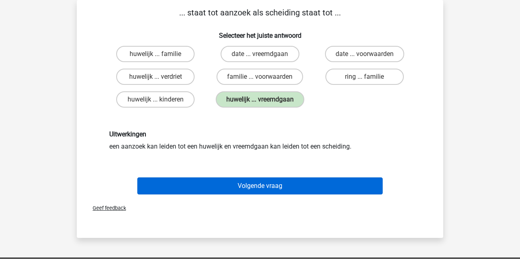
click at [224, 185] on button "Volgende vraag" at bounding box center [260, 186] width 246 height 17
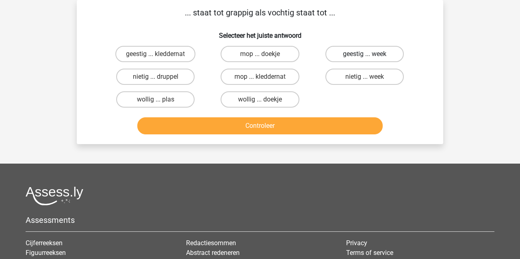
click at [360, 53] on label "geestig ... week" at bounding box center [364, 54] width 78 height 16
click at [364, 54] on input "geestig ... week" at bounding box center [366, 56] width 5 height 5
radio input "true"
click at [289, 127] on button "Controleer" at bounding box center [260, 125] width 246 height 17
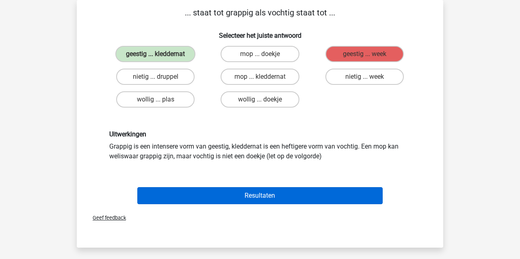
click at [249, 197] on button "Resultaten" at bounding box center [260, 195] width 246 height 17
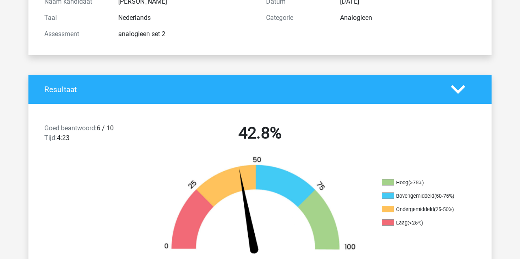
scroll to position [104, 0]
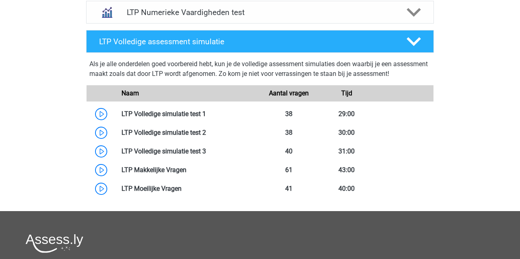
scroll to position [431, 0]
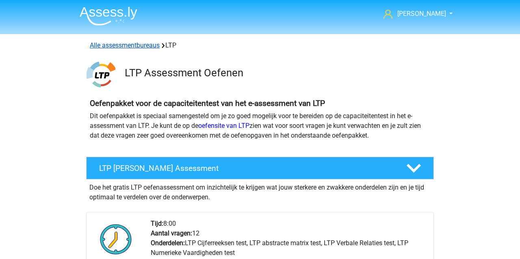
click at [135, 44] on link "Alle assessmentbureaus" at bounding box center [125, 45] width 70 height 8
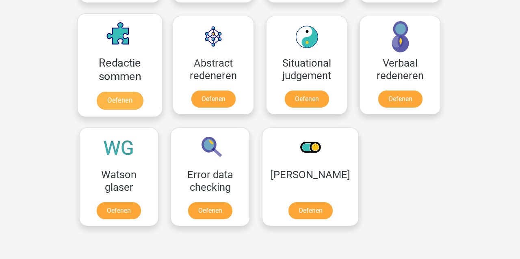
scroll to position [1003, 0]
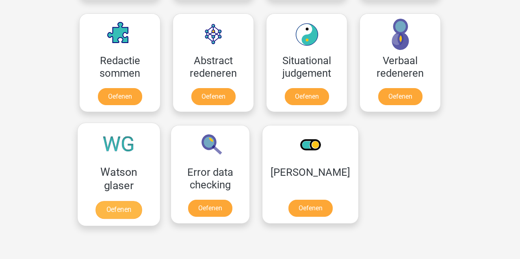
click at [128, 208] on link "Oefenen" at bounding box center [118, 210] width 46 height 18
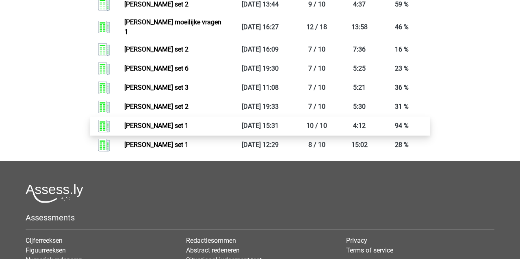
scroll to position [560, 0]
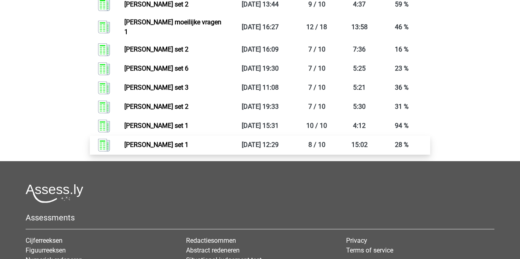
click at [171, 141] on link "Watson glaser set 1" at bounding box center [156, 145] width 64 height 8
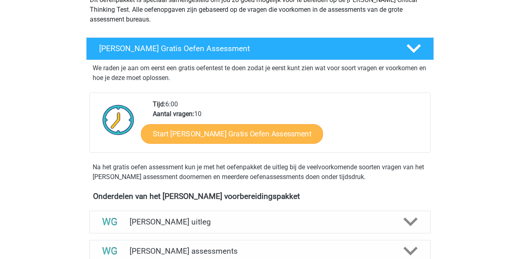
scroll to position [105, 0]
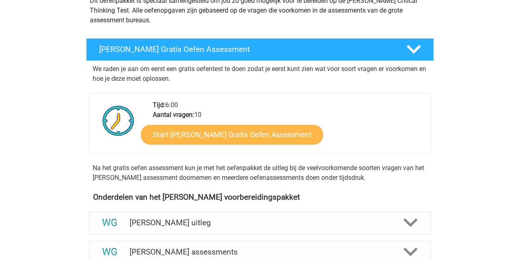
click at [190, 134] on link "Start Watson Glaser Gratis Oefen Assessment" at bounding box center [232, 135] width 182 height 20
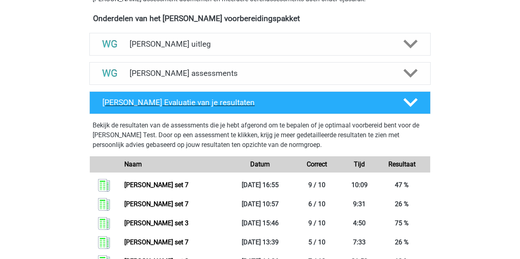
scroll to position [290, 0]
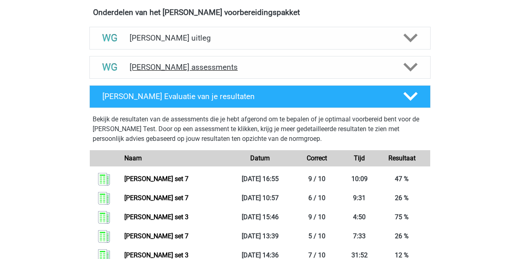
click at [158, 66] on h4 "Watson Glaser assessments" at bounding box center [260, 67] width 261 height 9
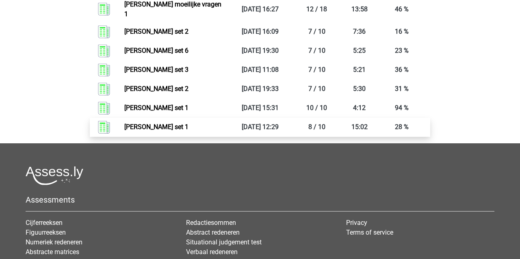
scroll to position [1032, 0]
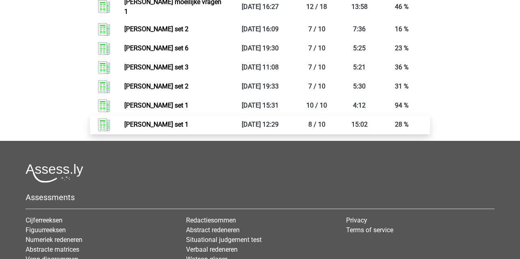
click at [141, 121] on link "Watson glaser set 1" at bounding box center [156, 125] width 64 height 8
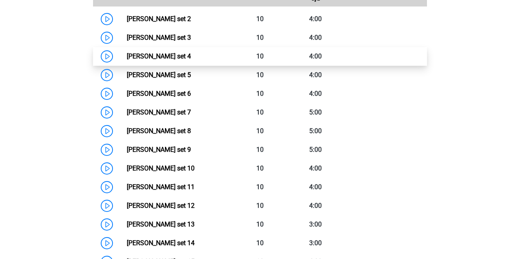
scroll to position [423, 0]
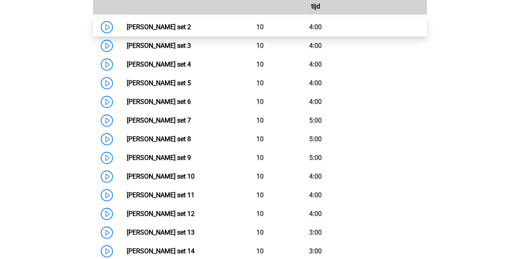
click at [160, 27] on link "Watson Glaser set 2" at bounding box center [159, 27] width 64 height 8
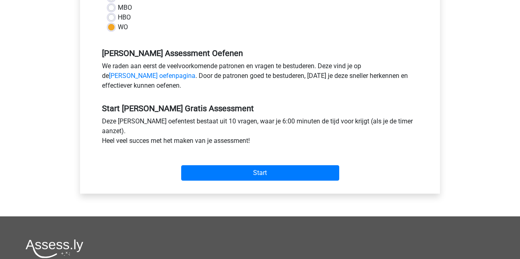
scroll to position [226, 0]
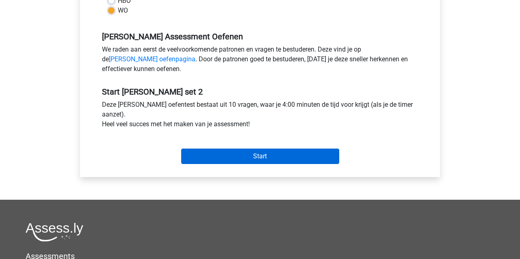
scroll to position [232, 0]
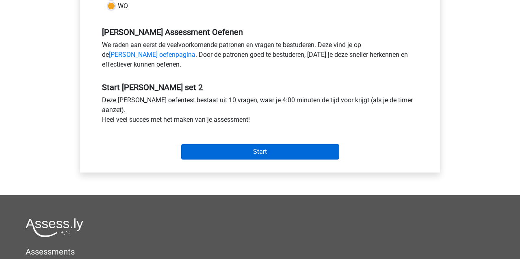
click at [252, 153] on input "Start" at bounding box center [260, 151] width 158 height 15
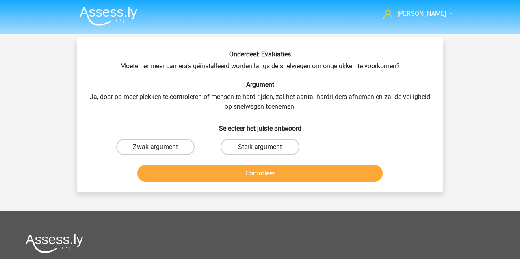
click at [240, 150] on label "Sterk argument" at bounding box center [260, 147] width 78 height 16
click at [260, 150] on input "Sterk argument" at bounding box center [262, 149] width 5 height 5
radio input "true"
click at [218, 175] on button "Controleer" at bounding box center [260, 173] width 246 height 17
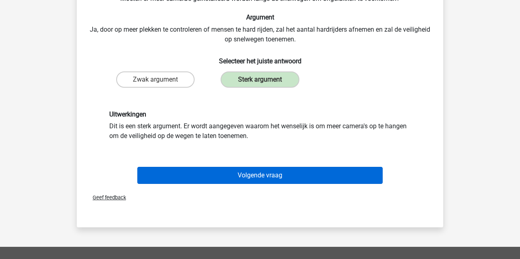
click at [214, 176] on button "Volgende vraag" at bounding box center [260, 175] width 246 height 17
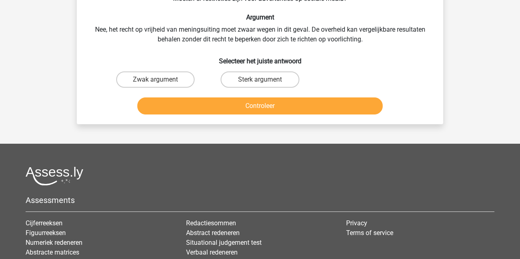
scroll to position [37, 0]
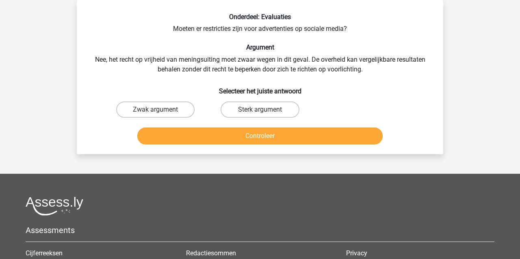
drag, startPoint x: 168, startPoint y: 109, endPoint x: 175, endPoint y: 125, distance: 16.8
click at [168, 110] on label "Zwak argument" at bounding box center [155, 110] width 78 height 16
click at [161, 110] on input "Zwak argument" at bounding box center [158, 112] width 5 height 5
radio input "true"
click at [189, 139] on button "Controleer" at bounding box center [260, 136] width 246 height 17
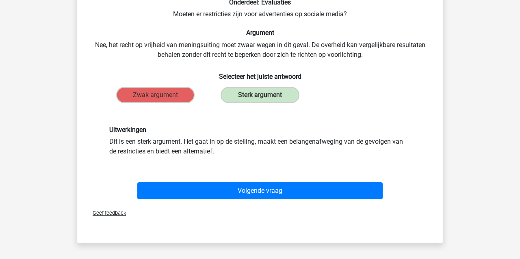
scroll to position [53, 0]
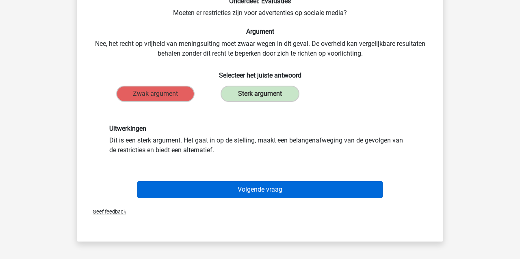
click at [187, 190] on button "Volgende vraag" at bounding box center [260, 189] width 246 height 17
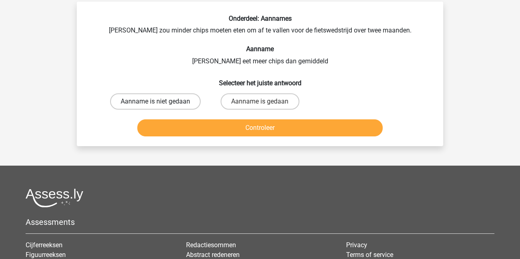
scroll to position [35, 0]
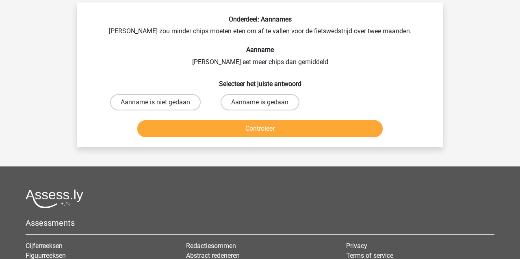
click at [156, 104] on input "Aanname is niet gedaan" at bounding box center [158, 104] width 5 height 5
radio input "true"
click at [162, 130] on button "Controleer" at bounding box center [260, 128] width 246 height 17
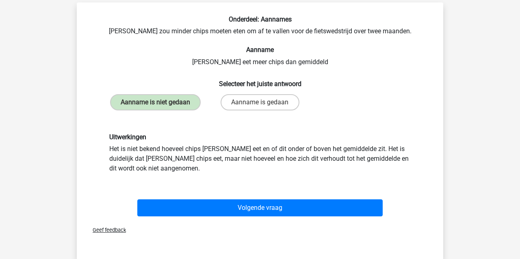
scroll to position [50, 0]
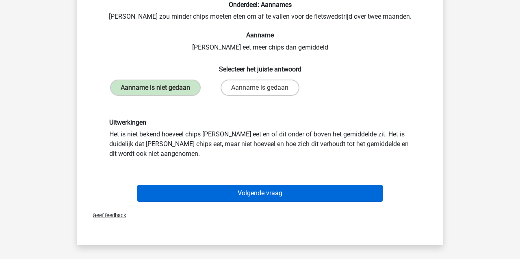
click at [219, 191] on button "Volgende vraag" at bounding box center [260, 193] width 246 height 17
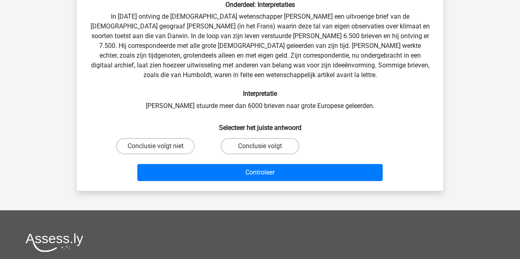
scroll to position [37, 0]
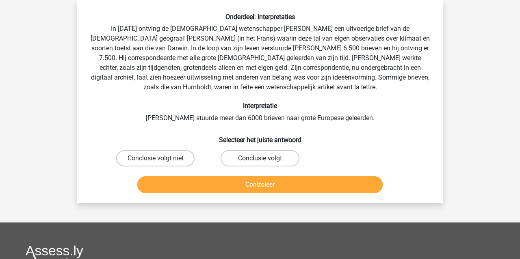
drag, startPoint x: 238, startPoint y: 158, endPoint x: 235, endPoint y: 166, distance: 7.8
click at [238, 159] on label "Conclusie volgt" at bounding box center [260, 158] width 78 height 16
click at [260, 159] on input "Conclusie volgt" at bounding box center [262, 160] width 5 height 5
radio input "true"
click at [238, 186] on button "Controleer" at bounding box center [260, 184] width 246 height 17
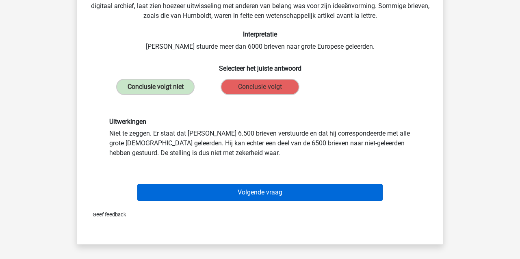
click at [213, 193] on button "Volgende vraag" at bounding box center [260, 192] width 246 height 17
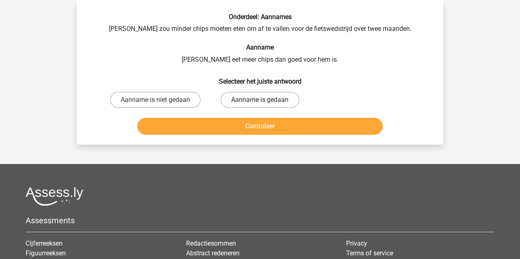
drag, startPoint x: 282, startPoint y: 102, endPoint x: 279, endPoint y: 108, distance: 5.8
click at [282, 102] on label "Aanname is gedaan" at bounding box center [260, 100] width 78 height 16
click at [265, 102] on input "Aanname is gedaan" at bounding box center [262, 102] width 5 height 5
radio input "true"
click at [281, 130] on button "Controleer" at bounding box center [260, 126] width 246 height 17
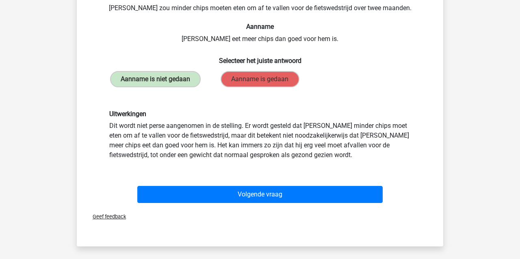
scroll to position [58, 0]
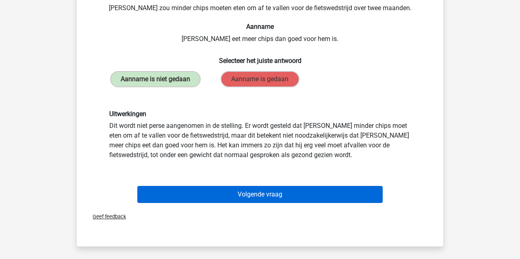
click at [235, 193] on button "Volgende vraag" at bounding box center [260, 194] width 246 height 17
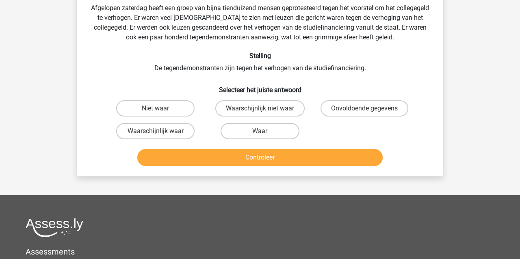
scroll to position [37, 0]
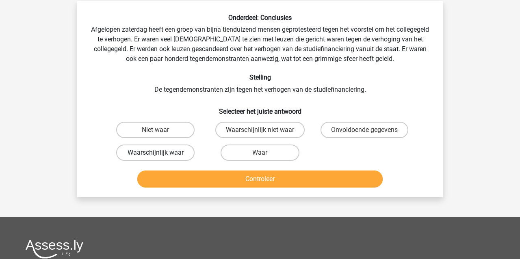
drag, startPoint x: 163, startPoint y: 153, endPoint x: 177, endPoint y: 159, distance: 15.5
click at [163, 153] on label "Waarschijnlijk waar" at bounding box center [155, 153] width 78 height 16
click at [161, 153] on input "Waarschijnlijk waar" at bounding box center [158, 155] width 5 height 5
radio input "true"
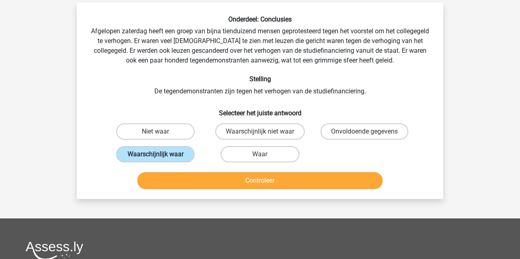
click at [200, 180] on button "Controleer" at bounding box center [260, 180] width 246 height 17
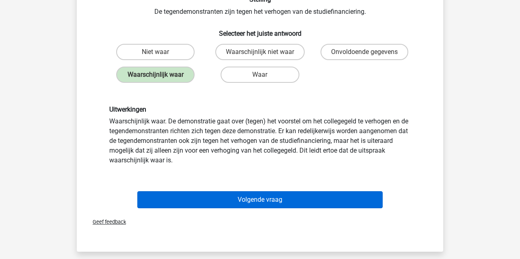
click at [219, 202] on button "Volgende vraag" at bounding box center [260, 199] width 246 height 17
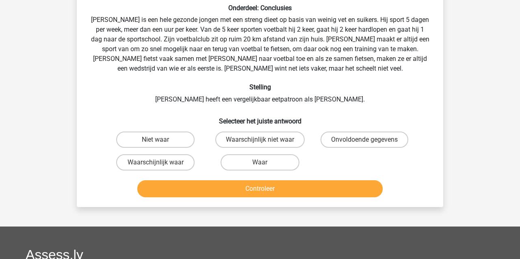
scroll to position [37, 0]
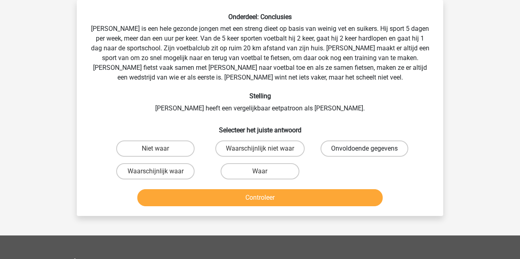
drag, startPoint x: 384, startPoint y: 147, endPoint x: 380, endPoint y: 156, distance: 9.8
click at [384, 147] on label "Onvoldoende gegevens" at bounding box center [365, 149] width 88 height 16
click at [370, 149] on input "Onvoldoende gegevens" at bounding box center [366, 151] width 5 height 5
radio input "true"
click at [342, 195] on button "Controleer" at bounding box center [260, 197] width 246 height 17
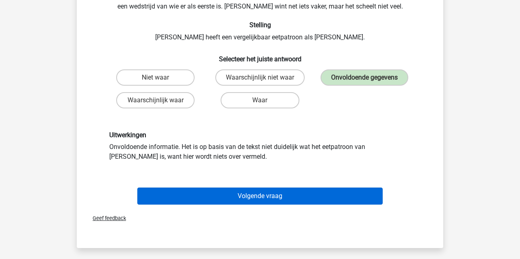
click at [318, 195] on button "Volgende vraag" at bounding box center [260, 196] width 246 height 17
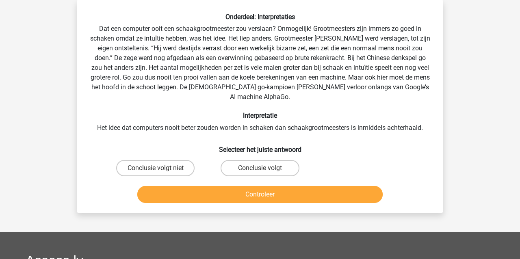
drag, startPoint x: 247, startPoint y: 160, endPoint x: 238, endPoint y: 176, distance: 17.6
click at [247, 160] on label "Conclusie volgt" at bounding box center [260, 168] width 78 height 16
click at [260, 168] on input "Conclusie volgt" at bounding box center [262, 170] width 5 height 5
radio input "true"
click at [237, 186] on button "Controleer" at bounding box center [260, 194] width 246 height 17
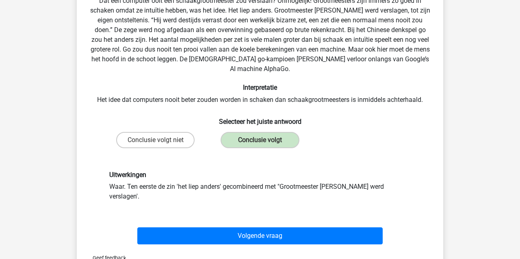
scroll to position [67, 0]
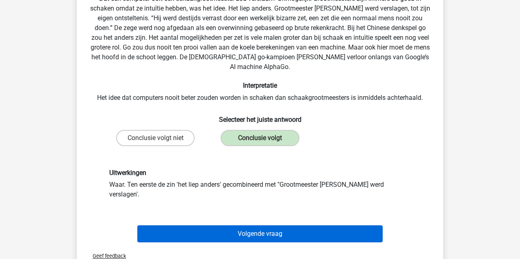
click at [212, 226] on button "Volgende vraag" at bounding box center [260, 234] width 246 height 17
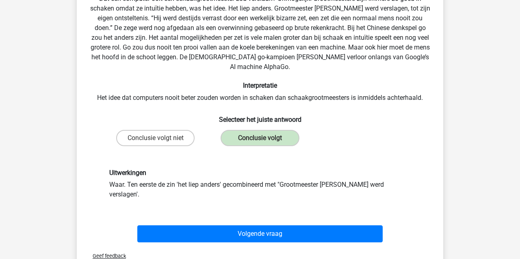
scroll to position [37, 0]
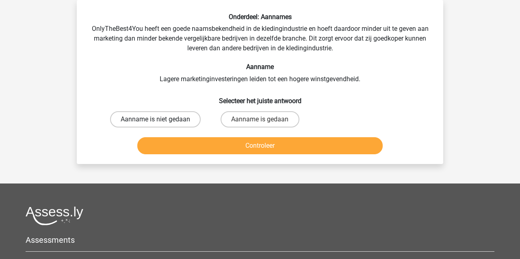
drag, startPoint x: 178, startPoint y: 117, endPoint x: 170, endPoint y: 120, distance: 9.1
click at [178, 117] on label "Aanname is niet gedaan" at bounding box center [155, 119] width 91 height 16
click at [161, 119] on input "Aanname is niet gedaan" at bounding box center [158, 121] width 5 height 5
radio input "true"
click at [173, 144] on button "Controleer" at bounding box center [260, 145] width 246 height 17
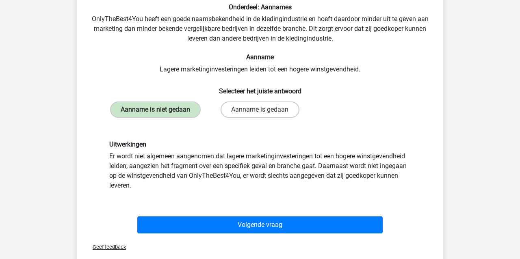
scroll to position [49, 0]
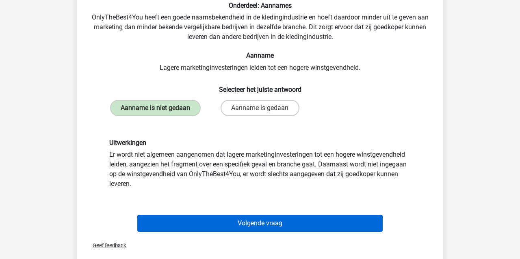
click at [213, 222] on button "Volgende vraag" at bounding box center [260, 223] width 246 height 17
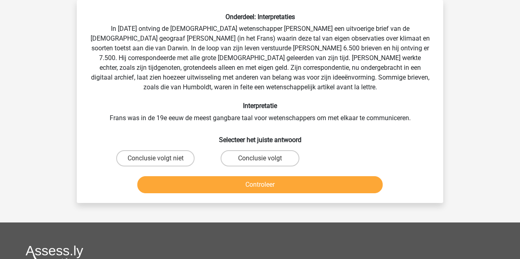
drag, startPoint x: 254, startPoint y: 158, endPoint x: 252, endPoint y: 171, distance: 14.1
click at [256, 158] on label "Conclusie volgt" at bounding box center [260, 158] width 78 height 16
click at [260, 158] on input "Conclusie volgt" at bounding box center [262, 160] width 5 height 5
radio input "true"
click at [248, 186] on button "Controleer" at bounding box center [260, 184] width 246 height 17
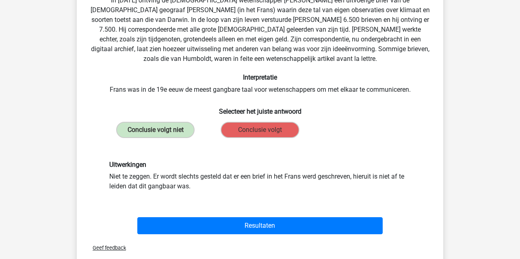
scroll to position [67, 0]
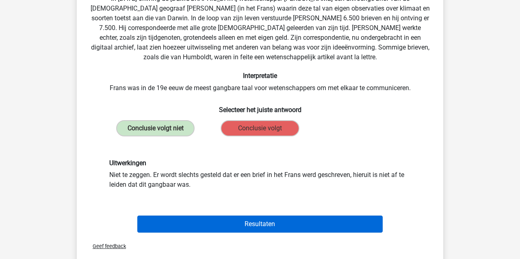
click at [179, 225] on button "Resultaten" at bounding box center [260, 224] width 246 height 17
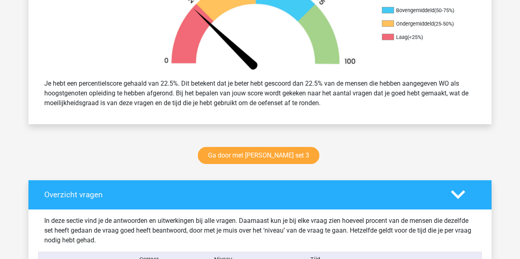
scroll to position [287, 0]
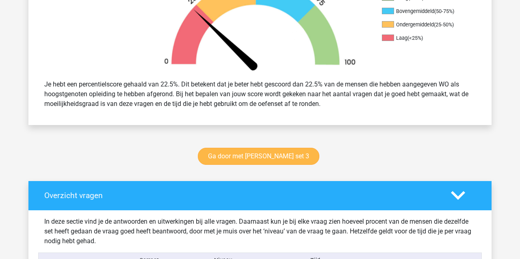
click at [253, 155] on link "Ga door met [PERSON_NAME] set 3" at bounding box center [258, 156] width 121 height 17
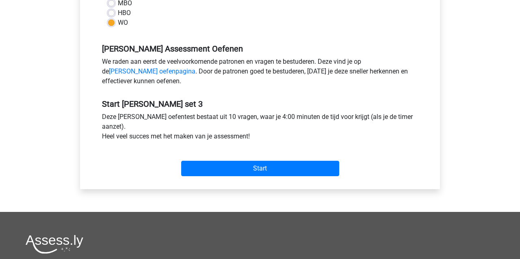
scroll to position [216, 0]
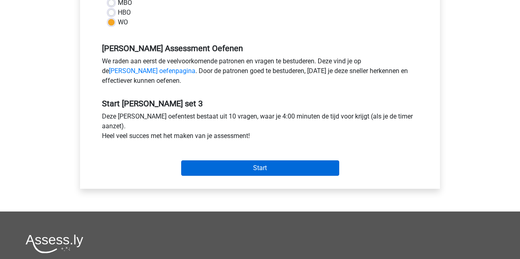
click at [243, 169] on input "Start" at bounding box center [260, 167] width 158 height 15
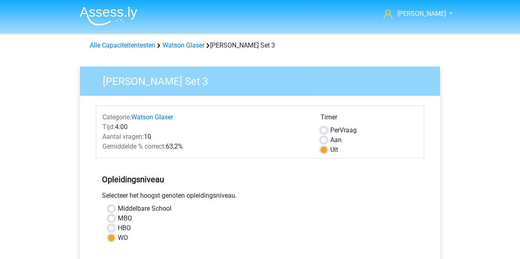
scroll to position [0, 0]
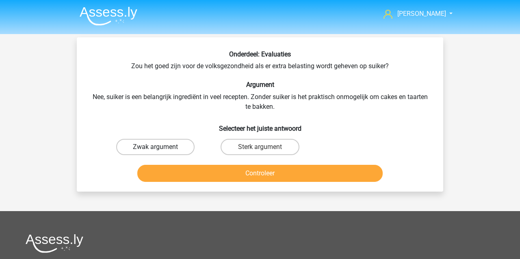
click at [166, 143] on label "Zwak argument" at bounding box center [155, 147] width 78 height 16
click at [161, 147] on input "Zwak argument" at bounding box center [158, 149] width 5 height 5
radio input "true"
click at [182, 177] on button "Controleer" at bounding box center [260, 173] width 246 height 17
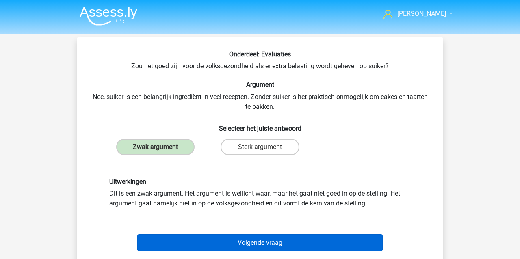
click at [198, 243] on button "Volgende vraag" at bounding box center [260, 242] width 246 height 17
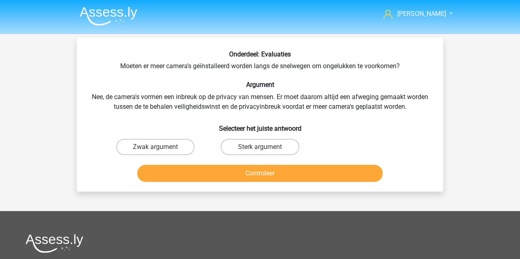
scroll to position [37, 0]
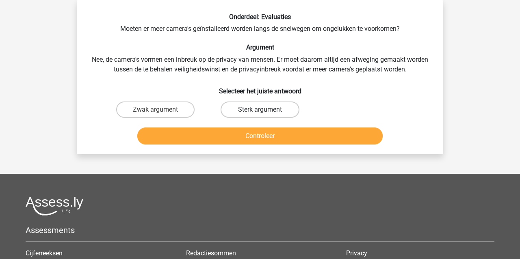
click at [266, 108] on label "Sterk argument" at bounding box center [260, 110] width 78 height 16
click at [265, 110] on input "Sterk argument" at bounding box center [262, 112] width 5 height 5
radio input "true"
click at [254, 138] on button "Controleer" at bounding box center [260, 136] width 246 height 17
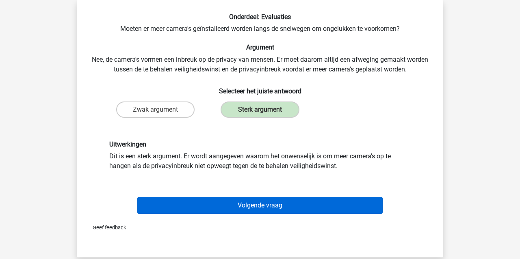
click at [233, 209] on button "Volgende vraag" at bounding box center [260, 205] width 246 height 17
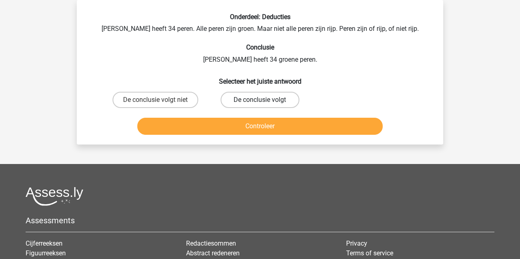
click at [249, 100] on label "De conclusie volgt" at bounding box center [260, 100] width 78 height 16
click at [260, 100] on input "De conclusie volgt" at bounding box center [262, 102] width 5 height 5
radio input "true"
click at [229, 128] on button "Controleer" at bounding box center [260, 126] width 246 height 17
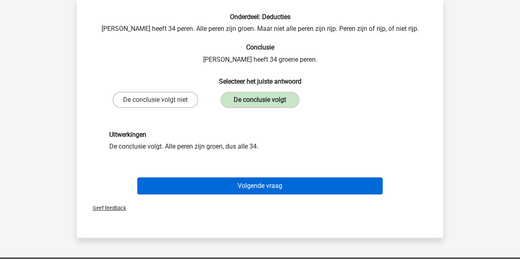
click at [239, 185] on button "Volgende vraag" at bounding box center [260, 186] width 246 height 17
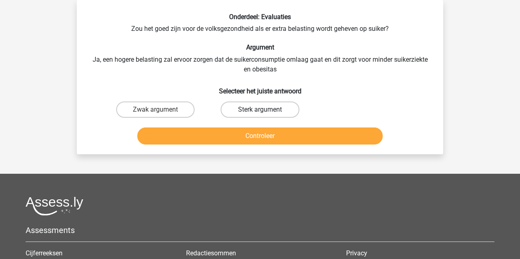
click at [283, 112] on label "Sterk argument" at bounding box center [260, 110] width 78 height 16
click at [265, 112] on input "Sterk argument" at bounding box center [262, 112] width 5 height 5
radio input "true"
click at [275, 141] on button "Controleer" at bounding box center [260, 136] width 246 height 17
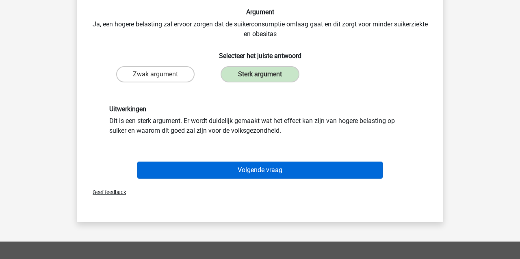
click at [254, 167] on button "Volgende vraag" at bounding box center [260, 170] width 246 height 17
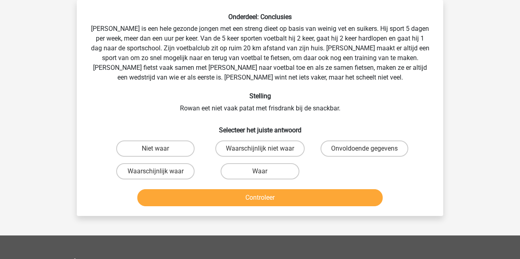
drag, startPoint x: 241, startPoint y: 171, endPoint x: 236, endPoint y: 188, distance: 17.1
click at [241, 171] on label "Waar" at bounding box center [260, 171] width 78 height 16
click at [260, 171] on input "Waar" at bounding box center [262, 173] width 5 height 5
radio input "true"
click at [233, 204] on button "Controleer" at bounding box center [260, 197] width 246 height 17
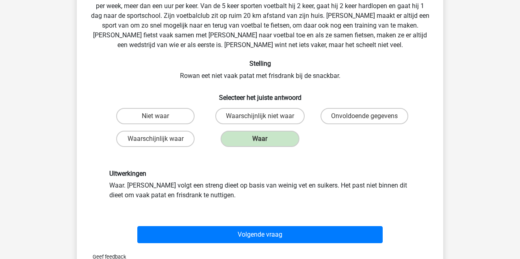
scroll to position [71, 0]
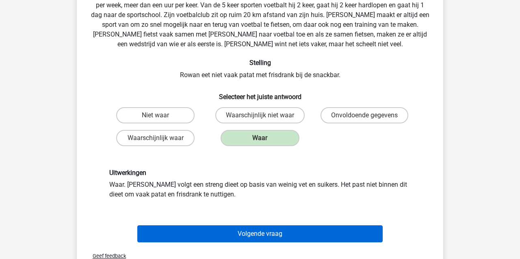
click at [224, 234] on button "Volgende vraag" at bounding box center [260, 234] width 246 height 17
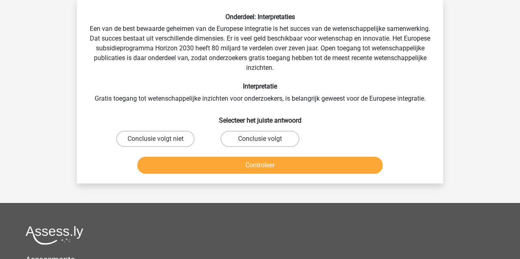
drag, startPoint x: 265, startPoint y: 137, endPoint x: 258, endPoint y: 147, distance: 11.8
click at [264, 137] on label "Conclusie volgt" at bounding box center [260, 139] width 78 height 16
click at [264, 139] on input "Conclusie volgt" at bounding box center [262, 141] width 5 height 5
radio input "true"
click at [257, 160] on button "Controleer" at bounding box center [260, 165] width 246 height 17
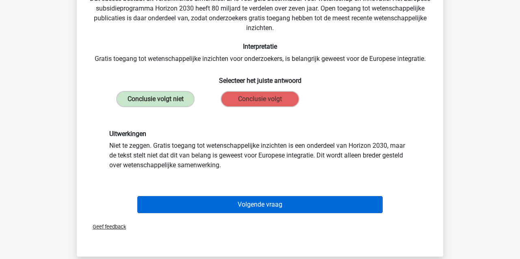
click at [258, 208] on button "Volgende vraag" at bounding box center [260, 204] width 246 height 17
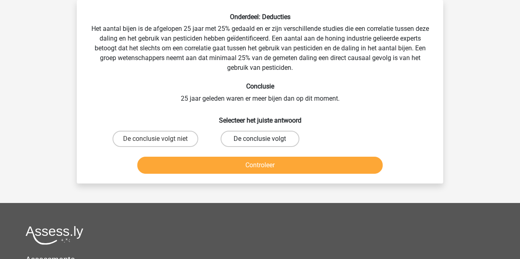
drag, startPoint x: 252, startPoint y: 138, endPoint x: 247, endPoint y: 145, distance: 8.7
click at [252, 138] on label "De conclusie volgt" at bounding box center [260, 139] width 78 height 16
click at [260, 139] on input "De conclusie volgt" at bounding box center [262, 141] width 5 height 5
radio input "true"
click at [235, 168] on button "Controleer" at bounding box center [260, 165] width 246 height 17
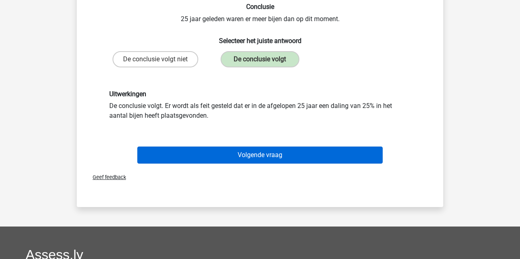
click at [230, 156] on button "Volgende vraag" at bounding box center [260, 155] width 246 height 17
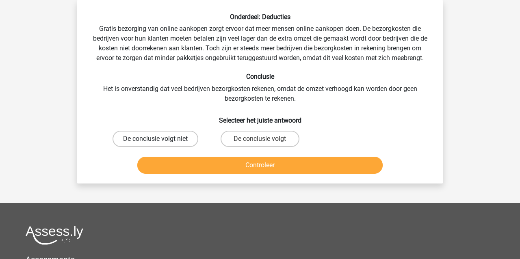
click at [138, 138] on label "De conclusie volgt niet" at bounding box center [156, 139] width 86 height 16
click at [156, 139] on input "De conclusie volgt niet" at bounding box center [158, 141] width 5 height 5
radio input "true"
click at [166, 167] on button "Controleer" at bounding box center [260, 165] width 246 height 17
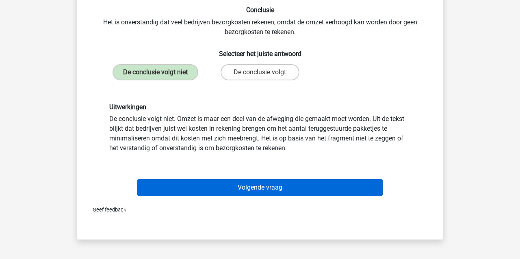
click at [212, 189] on button "Volgende vraag" at bounding box center [260, 187] width 246 height 17
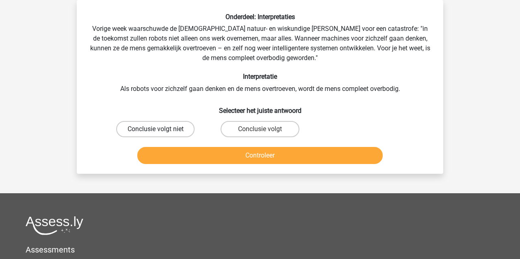
click at [165, 129] on label "Conclusie volgt niet" at bounding box center [155, 129] width 78 height 16
click at [161, 129] on input "Conclusie volgt niet" at bounding box center [158, 131] width 5 height 5
radio input "true"
click at [163, 155] on button "Controleer" at bounding box center [260, 155] width 246 height 17
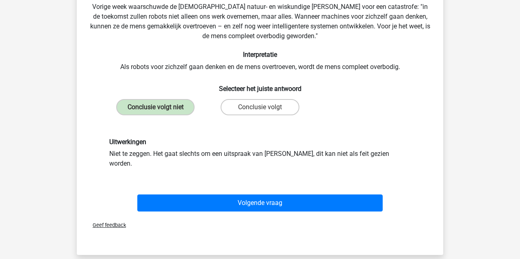
scroll to position [61, 0]
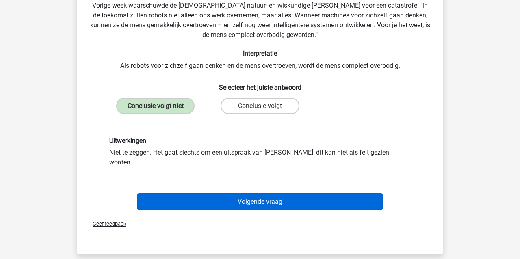
click at [186, 194] on button "Volgende vraag" at bounding box center [260, 201] width 246 height 17
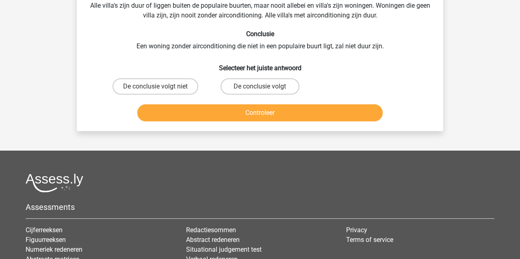
scroll to position [37, 0]
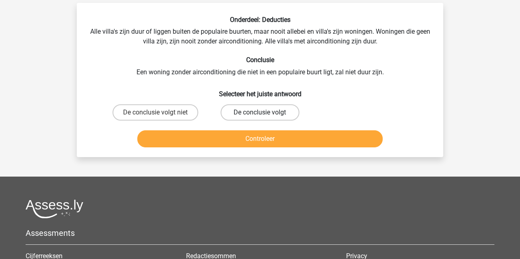
click at [268, 116] on label "De conclusie volgt" at bounding box center [260, 112] width 78 height 16
click at [265, 116] on input "De conclusie volgt" at bounding box center [262, 115] width 5 height 5
radio input "true"
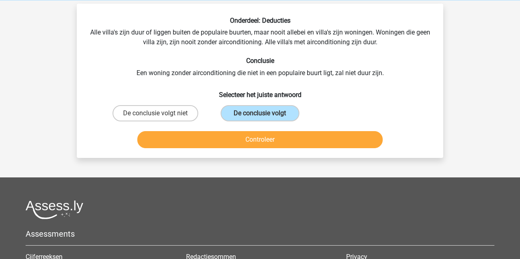
click at [252, 138] on button "Controleer" at bounding box center [260, 139] width 246 height 17
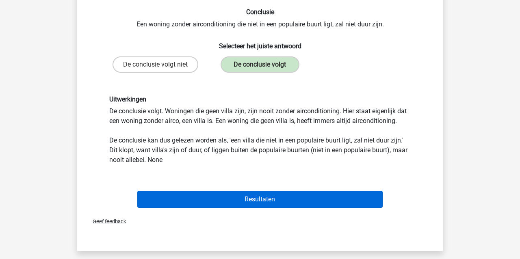
scroll to position [83, 0]
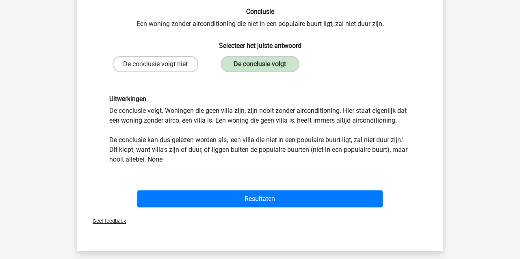
click at [245, 208] on div "Resultaten" at bounding box center [260, 201] width 314 height 20
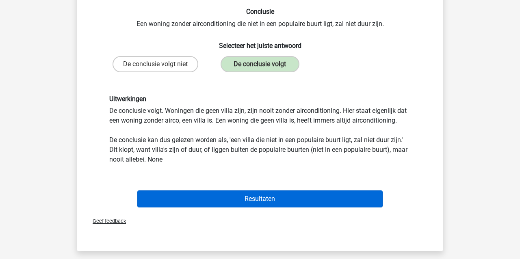
click at [247, 199] on button "Resultaten" at bounding box center [260, 199] width 246 height 17
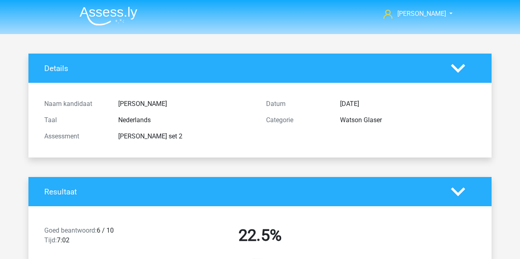
scroll to position [287, 0]
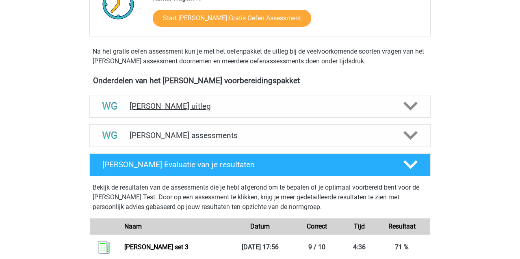
scroll to position [223, 0]
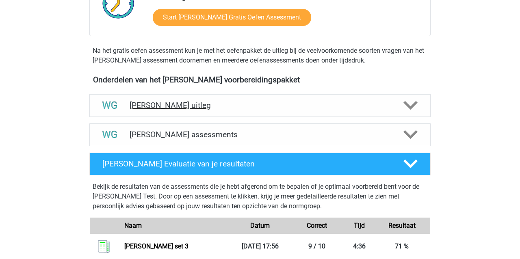
click at [152, 106] on h4 "[PERSON_NAME] uitleg" at bounding box center [260, 105] width 261 height 9
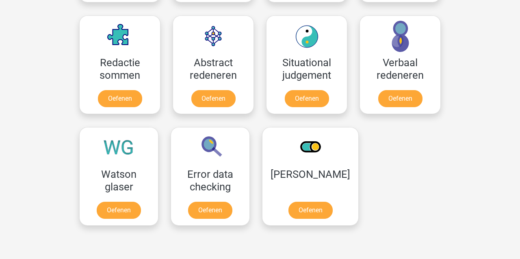
scroll to position [1000, 0]
